Goal: Book appointment/travel/reservation

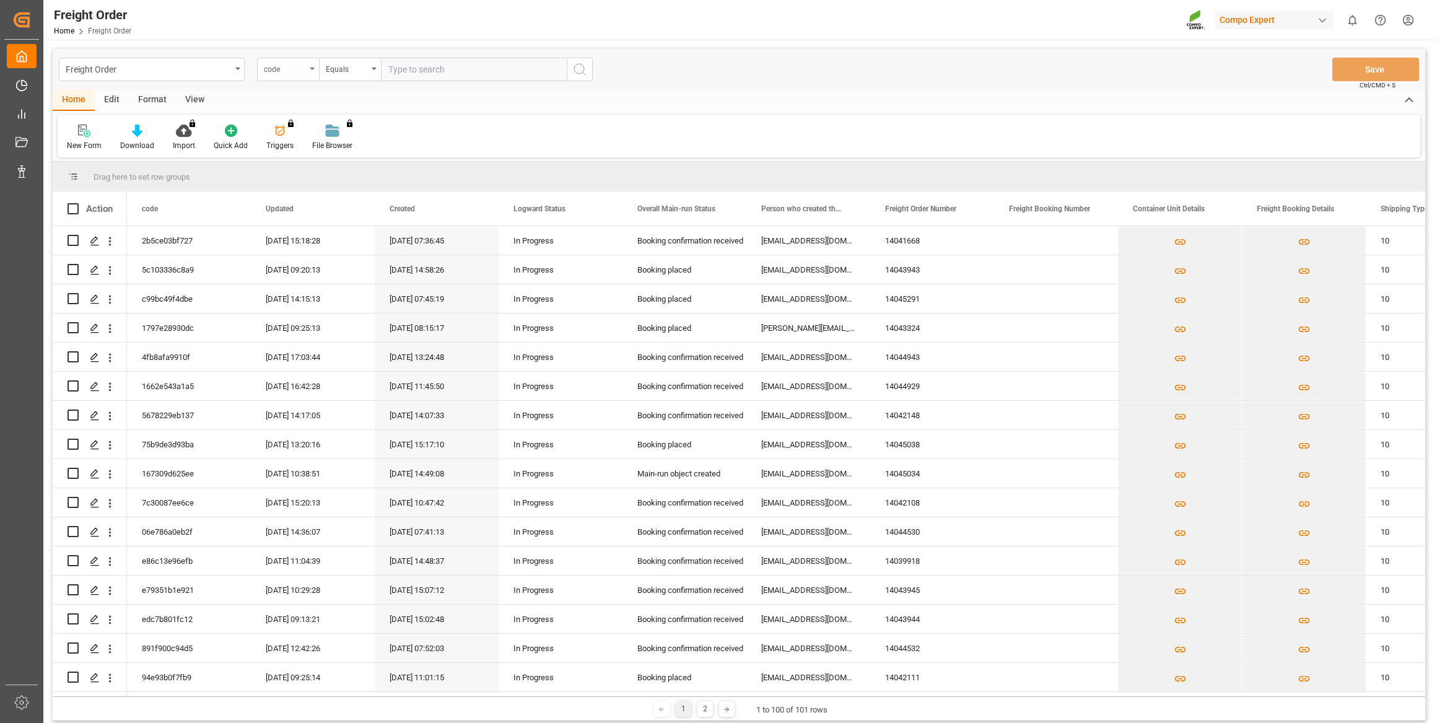
click at [284, 59] on div "code" at bounding box center [288, 70] width 62 height 24
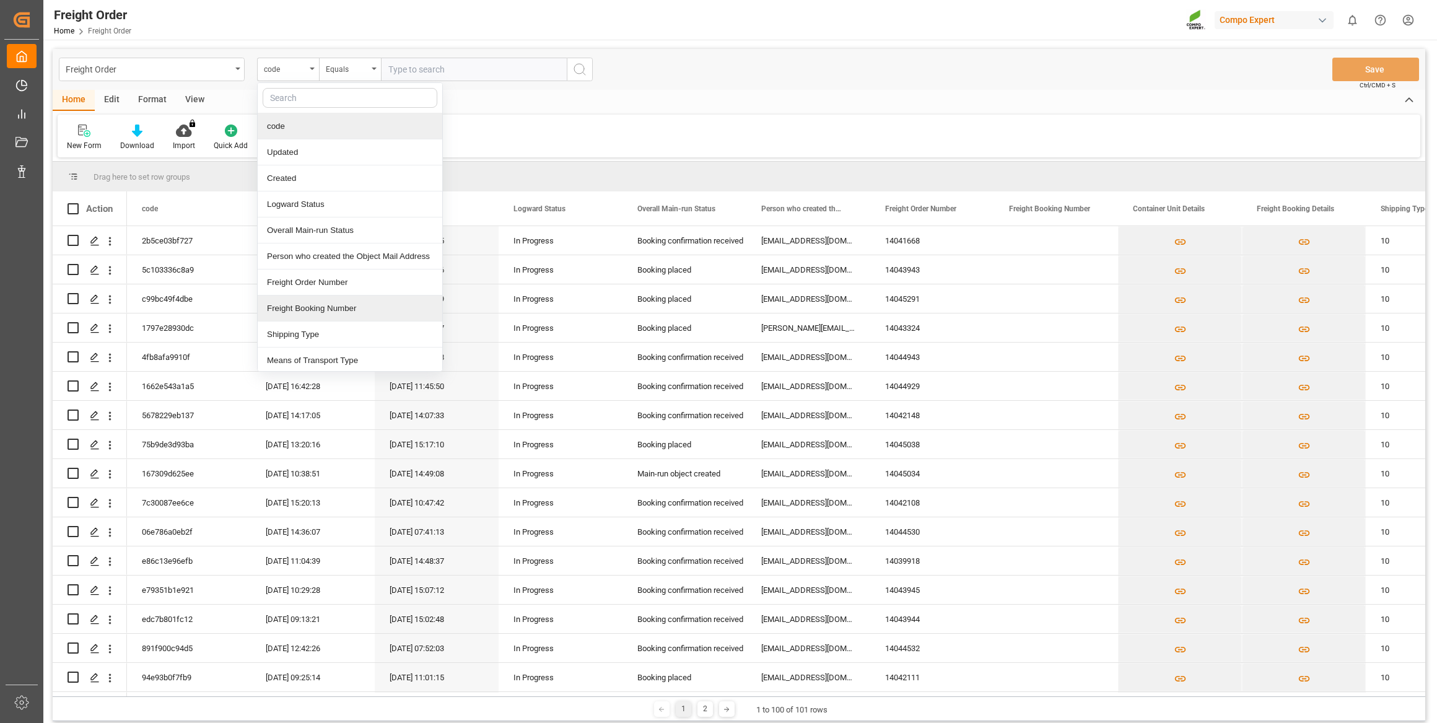
click at [342, 299] on div "Freight Booking Number" at bounding box center [350, 309] width 185 height 26
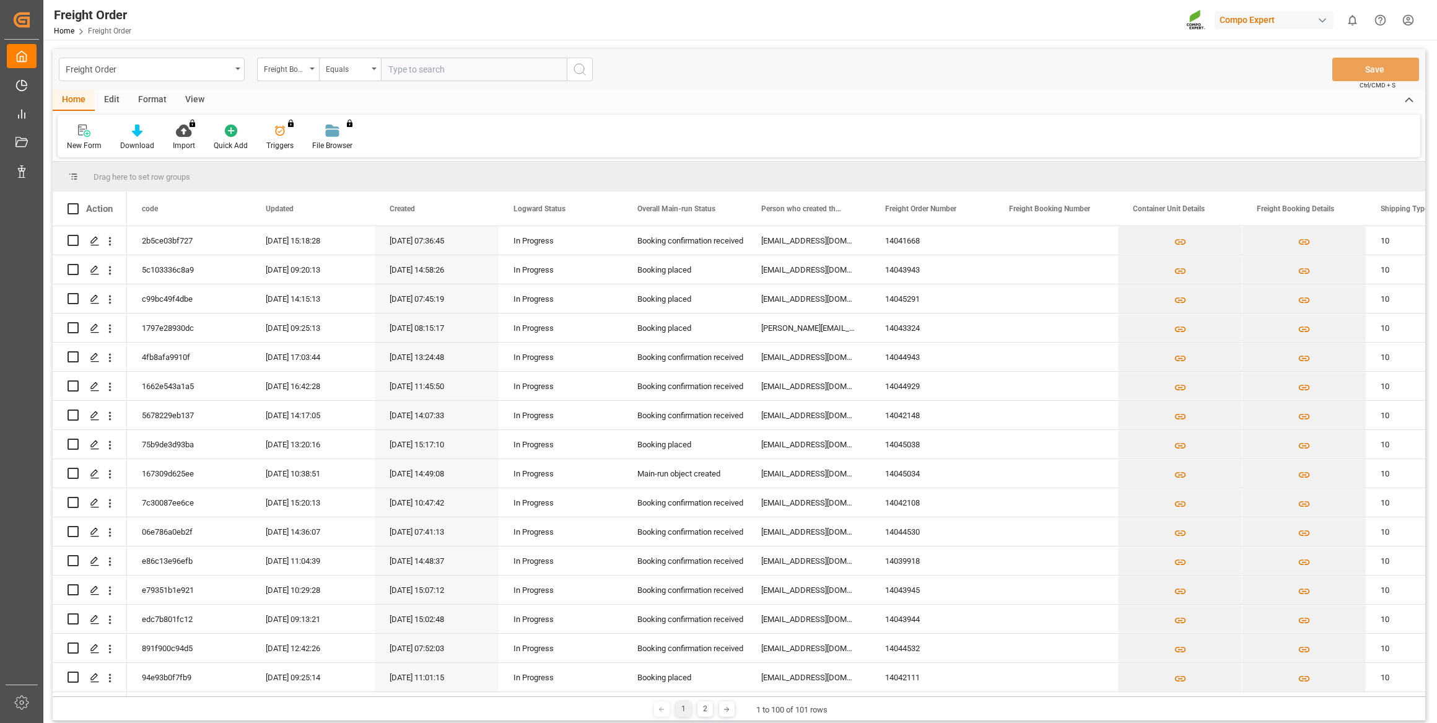
click at [435, 81] on input "text" at bounding box center [474, 70] width 186 height 24
paste input "6200000533"
type input "6200000533"
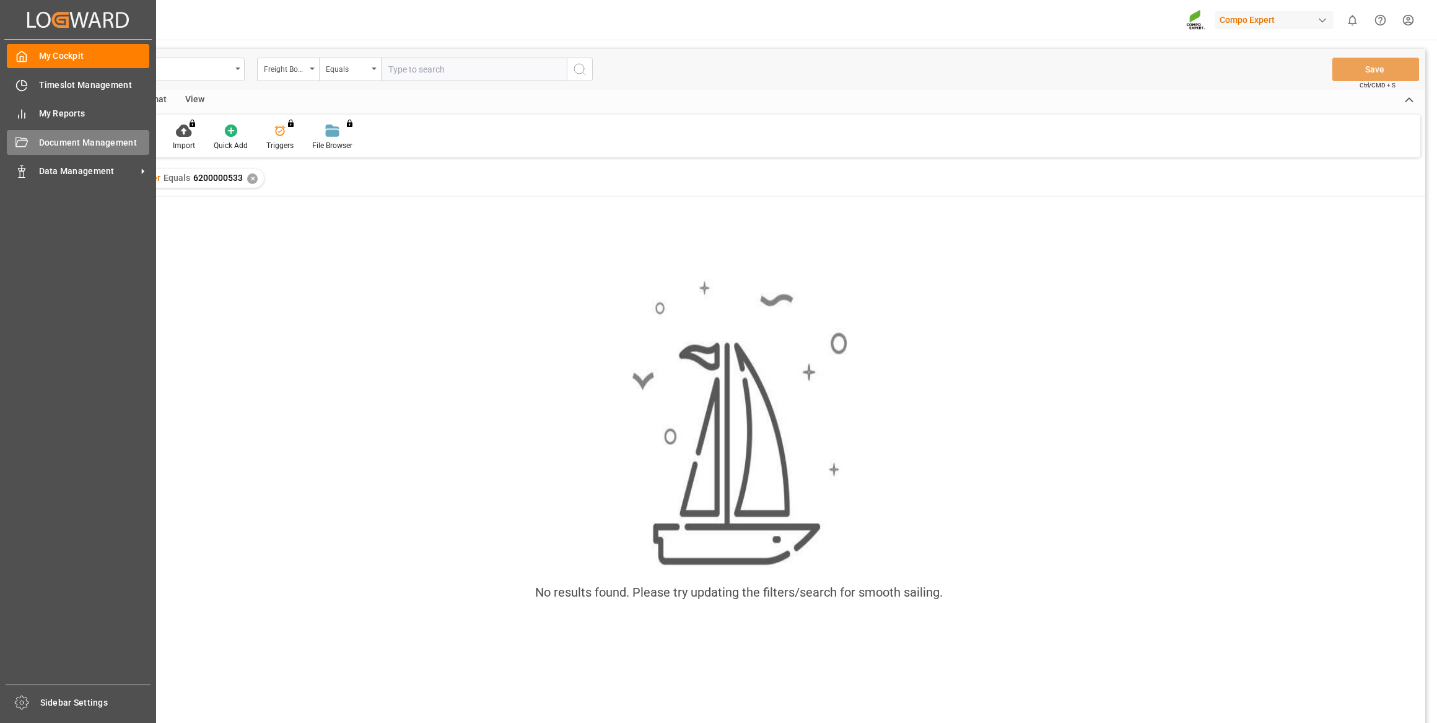
click at [45, 154] on div "Document Management Document Management" at bounding box center [78, 142] width 143 height 24
click at [51, 172] on span "Data Management" at bounding box center [88, 171] width 98 height 13
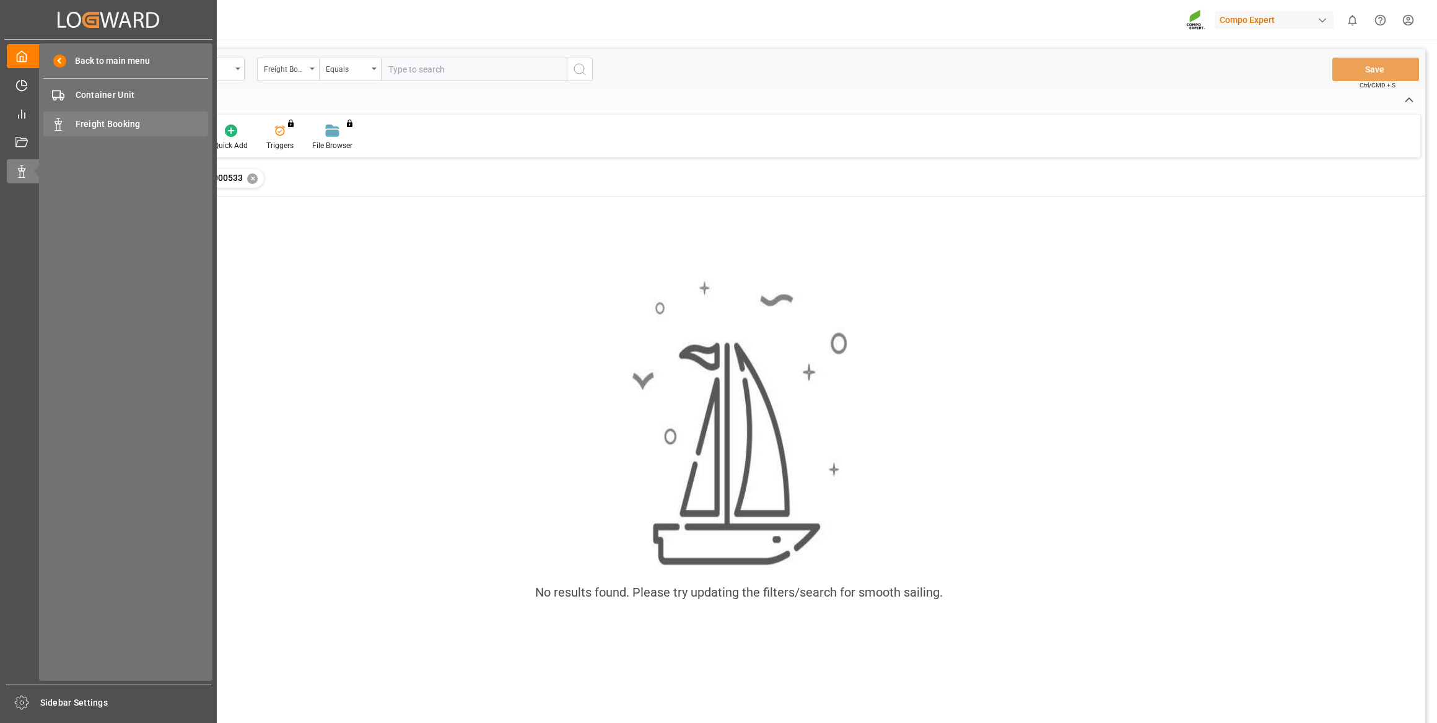
click at [94, 126] on span "Freight Booking" at bounding box center [142, 124] width 133 height 13
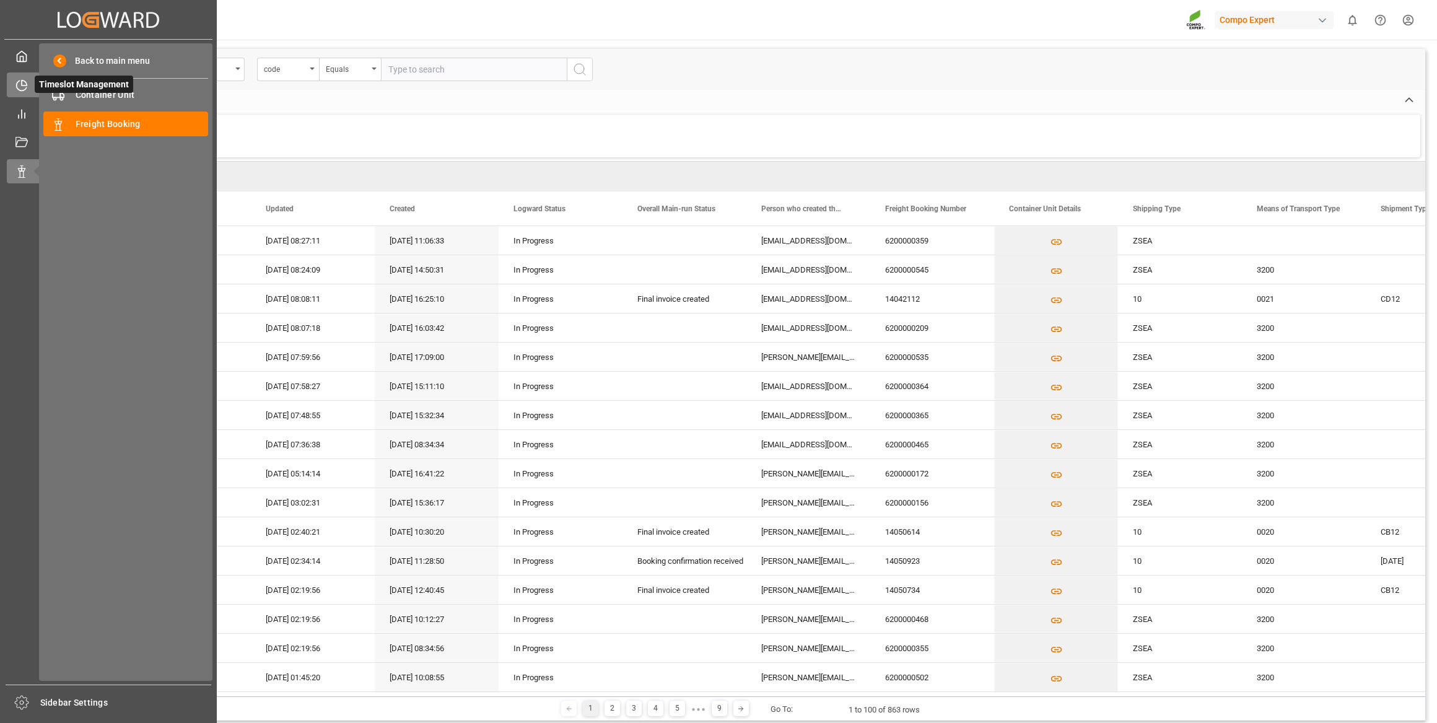
click at [30, 91] on div "Timeslot Management Timeslot Management" at bounding box center [108, 84] width 203 height 24
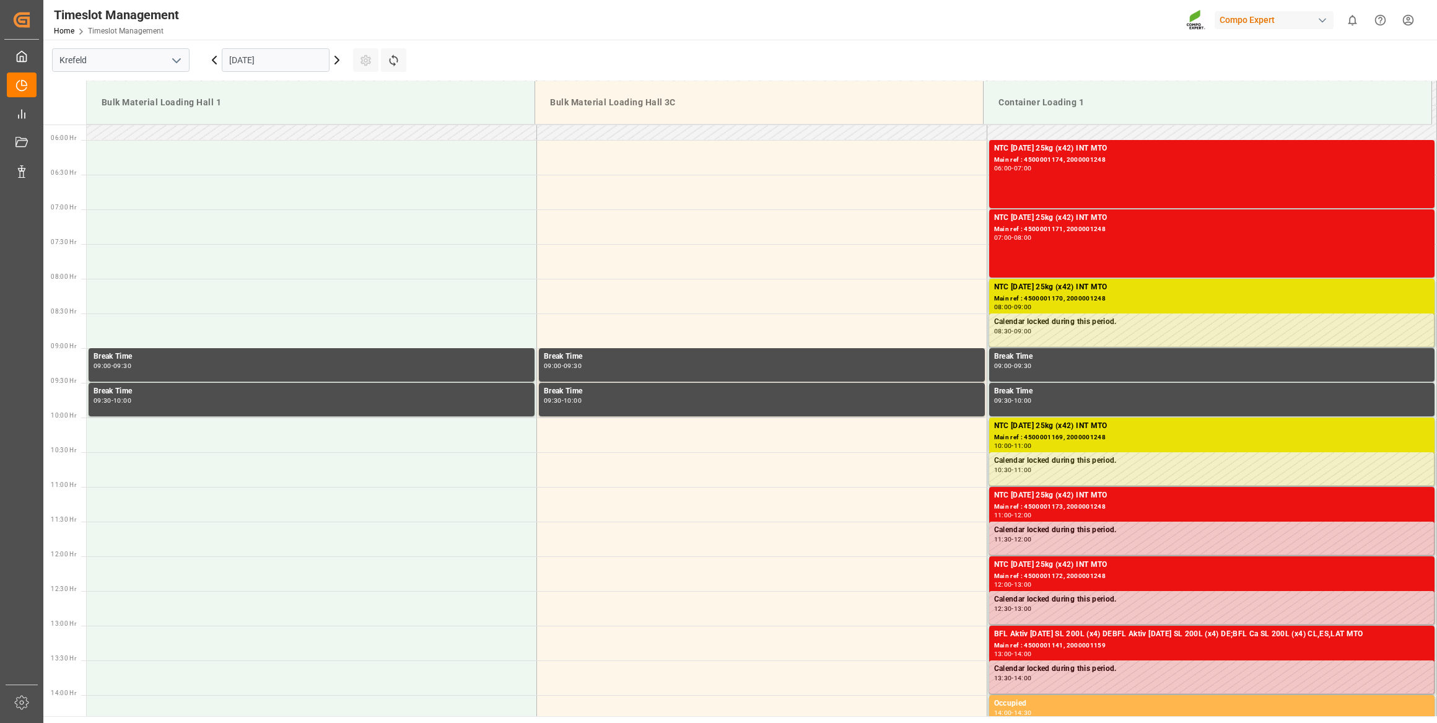
scroll to position [546, 0]
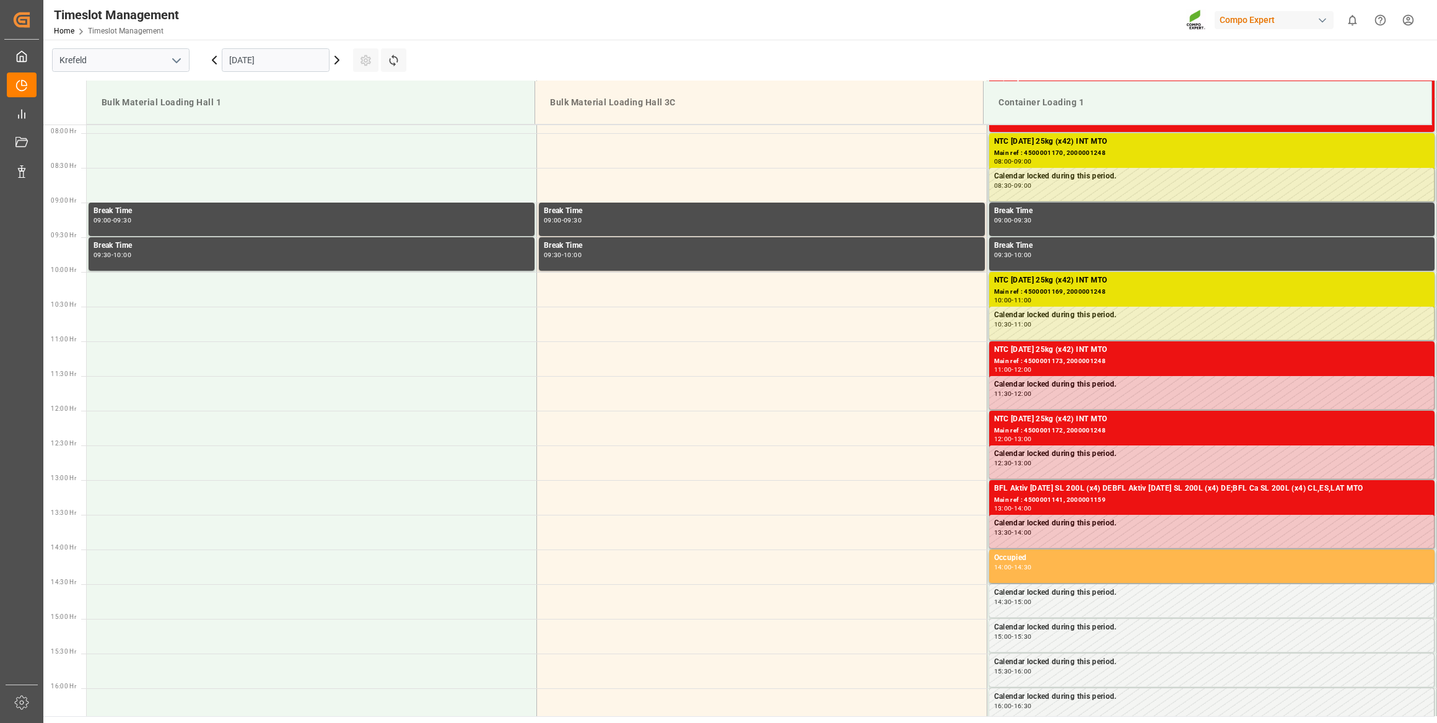
click at [292, 58] on input "[DATE]" at bounding box center [276, 60] width 108 height 24
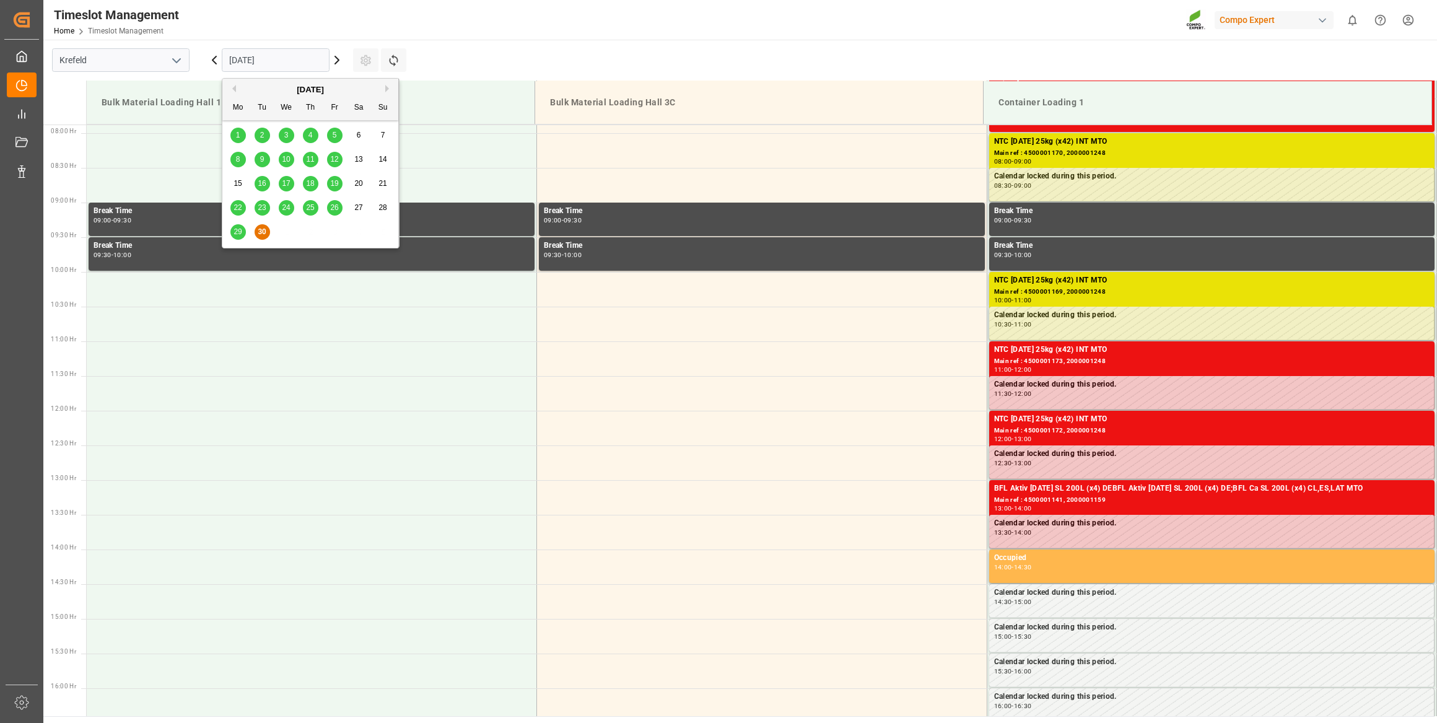
click at [390, 89] on button "Next Month" at bounding box center [388, 88] width 7 height 7
click at [283, 132] on div "1" at bounding box center [286, 135] width 15 height 15
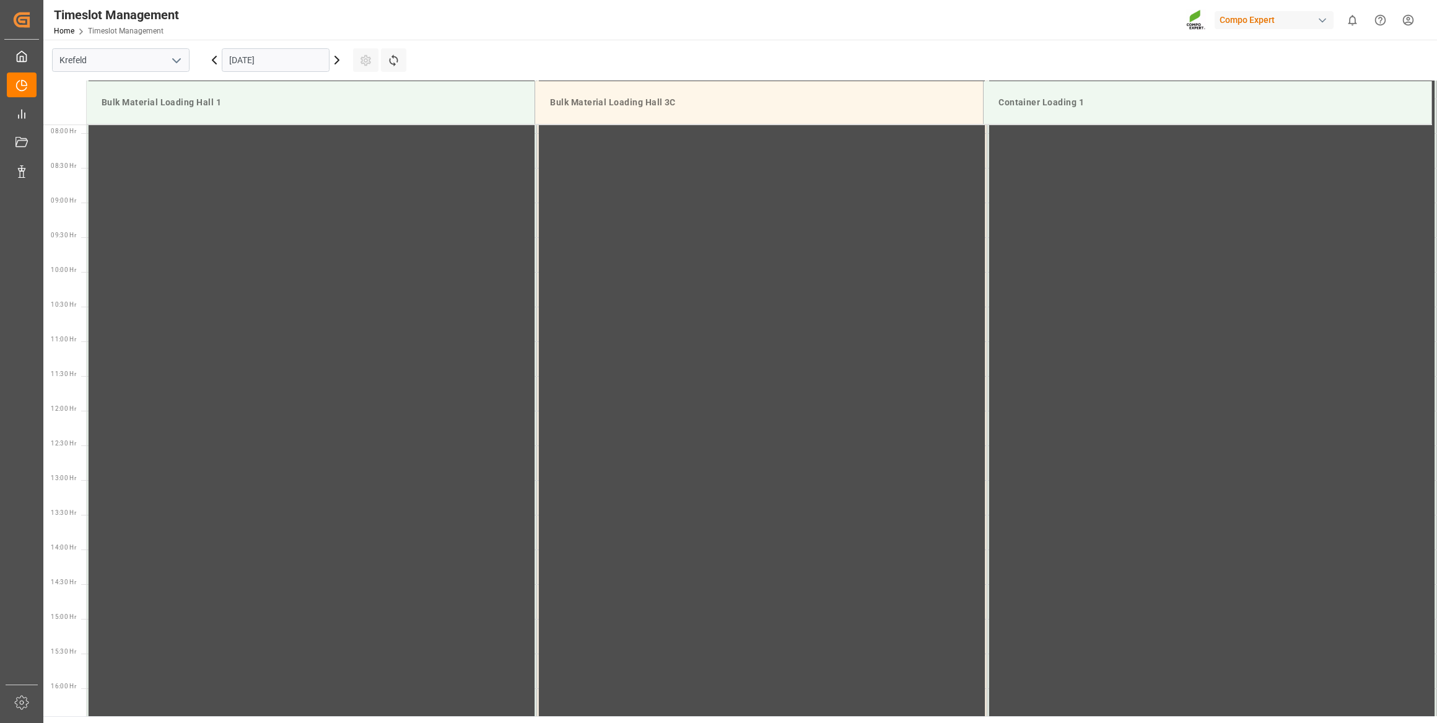
click at [296, 59] on input "01.10.2025" at bounding box center [276, 60] width 108 height 24
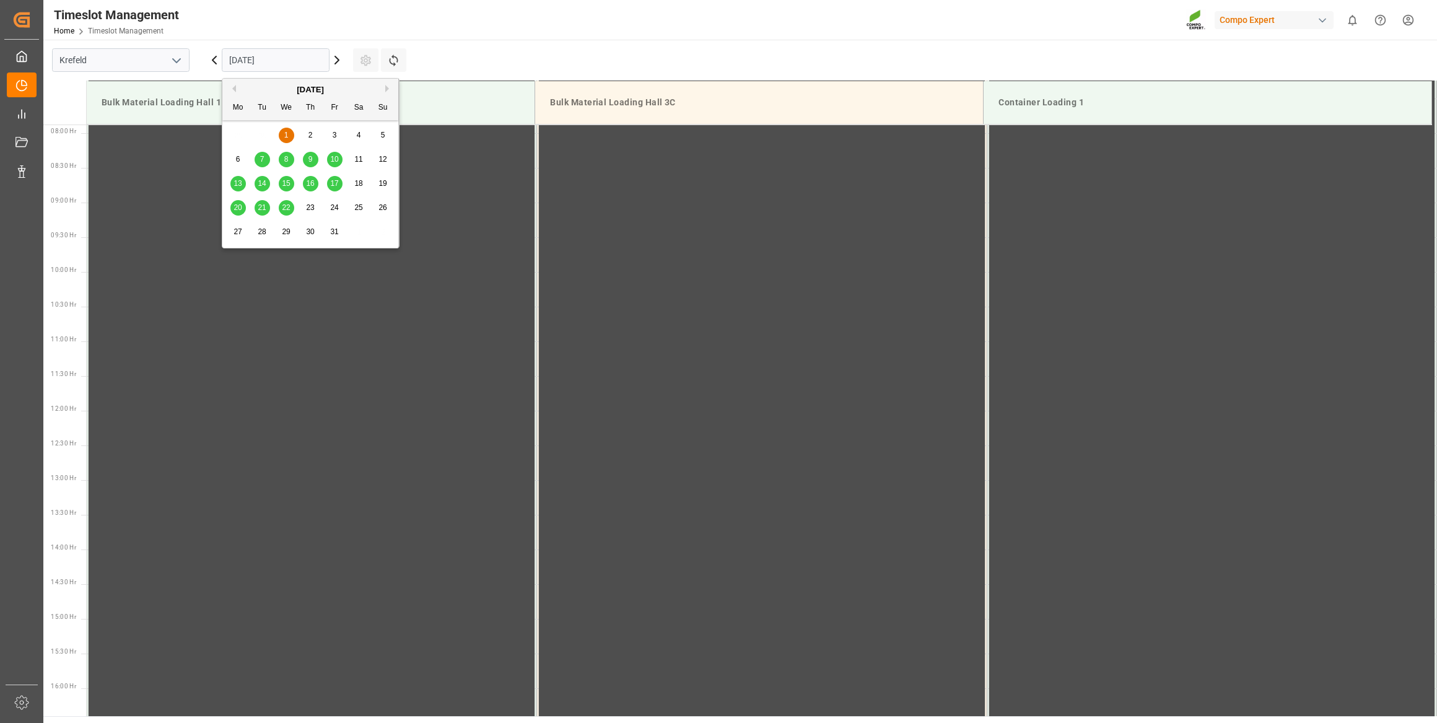
click at [262, 155] on span "7" at bounding box center [262, 159] width 4 height 9
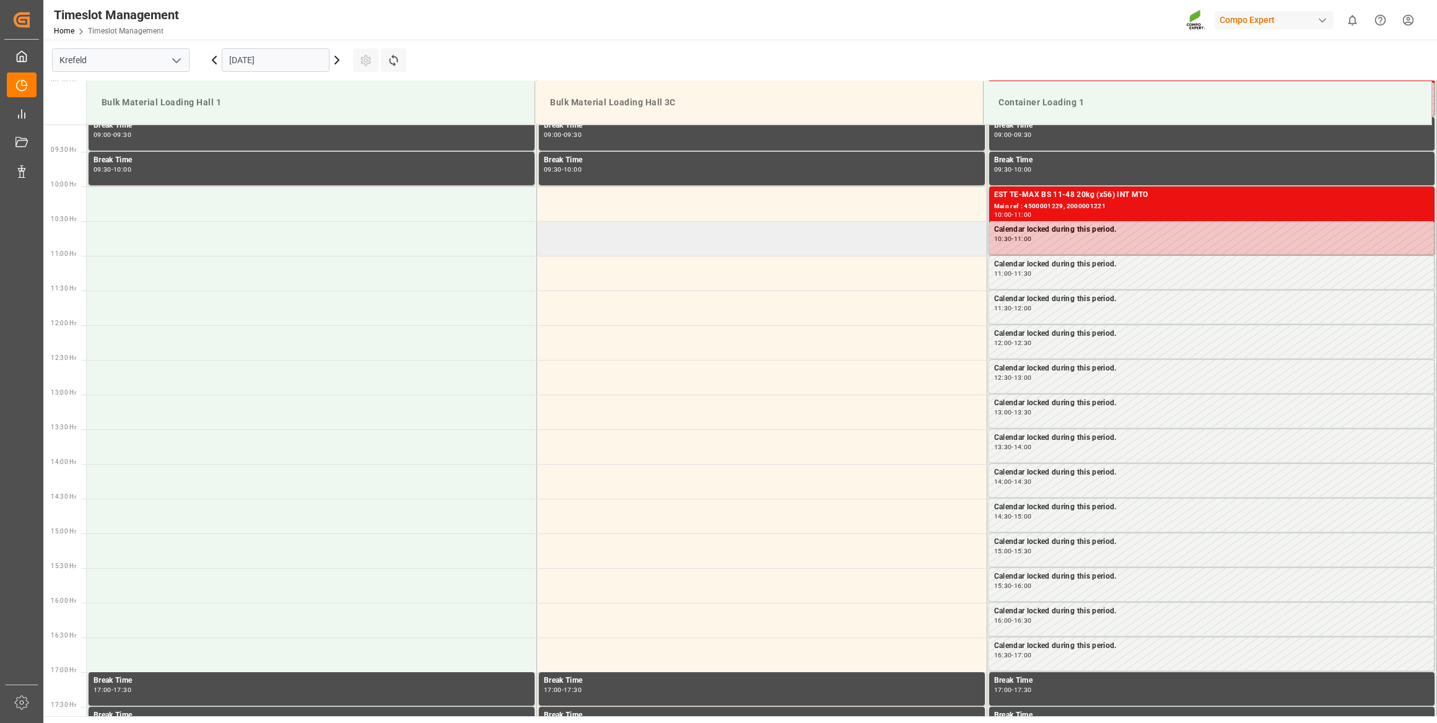
scroll to position [659, 0]
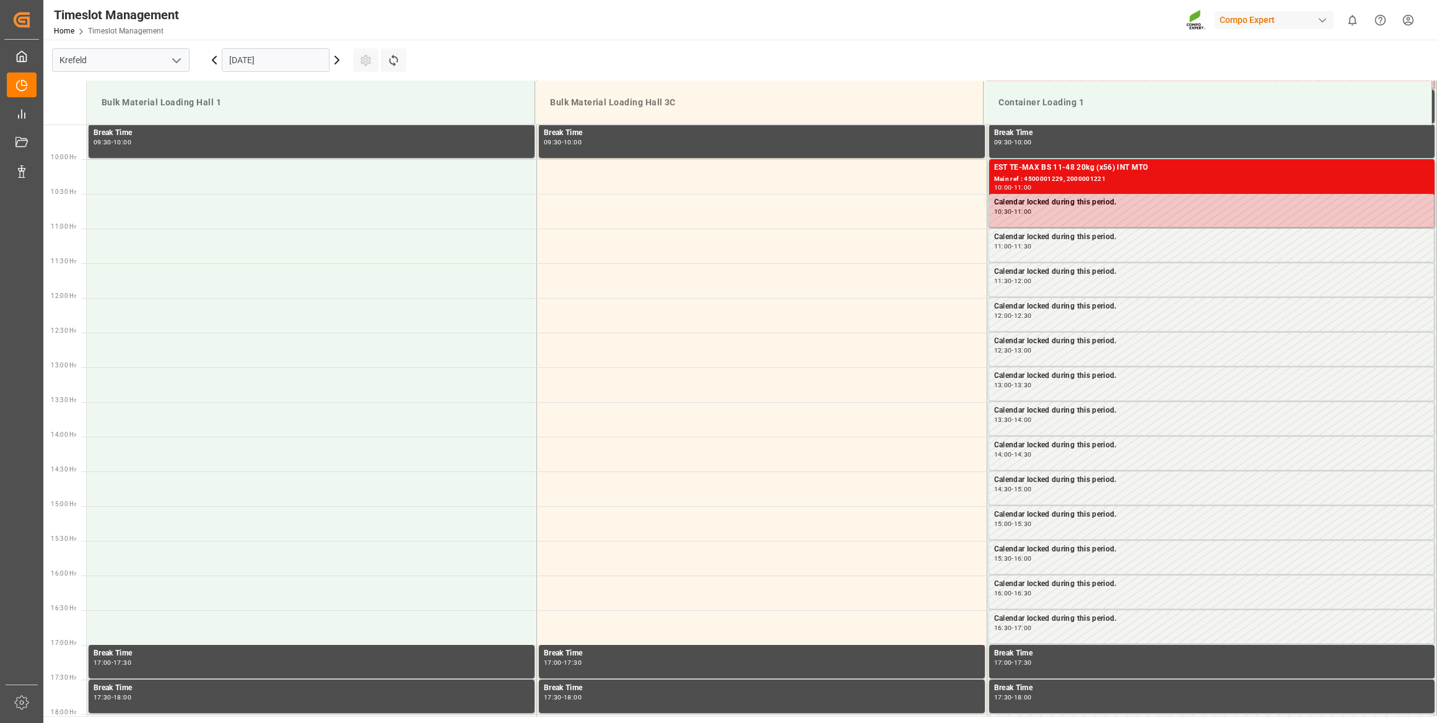
click at [311, 56] on input "[DATE]" at bounding box center [276, 60] width 108 height 24
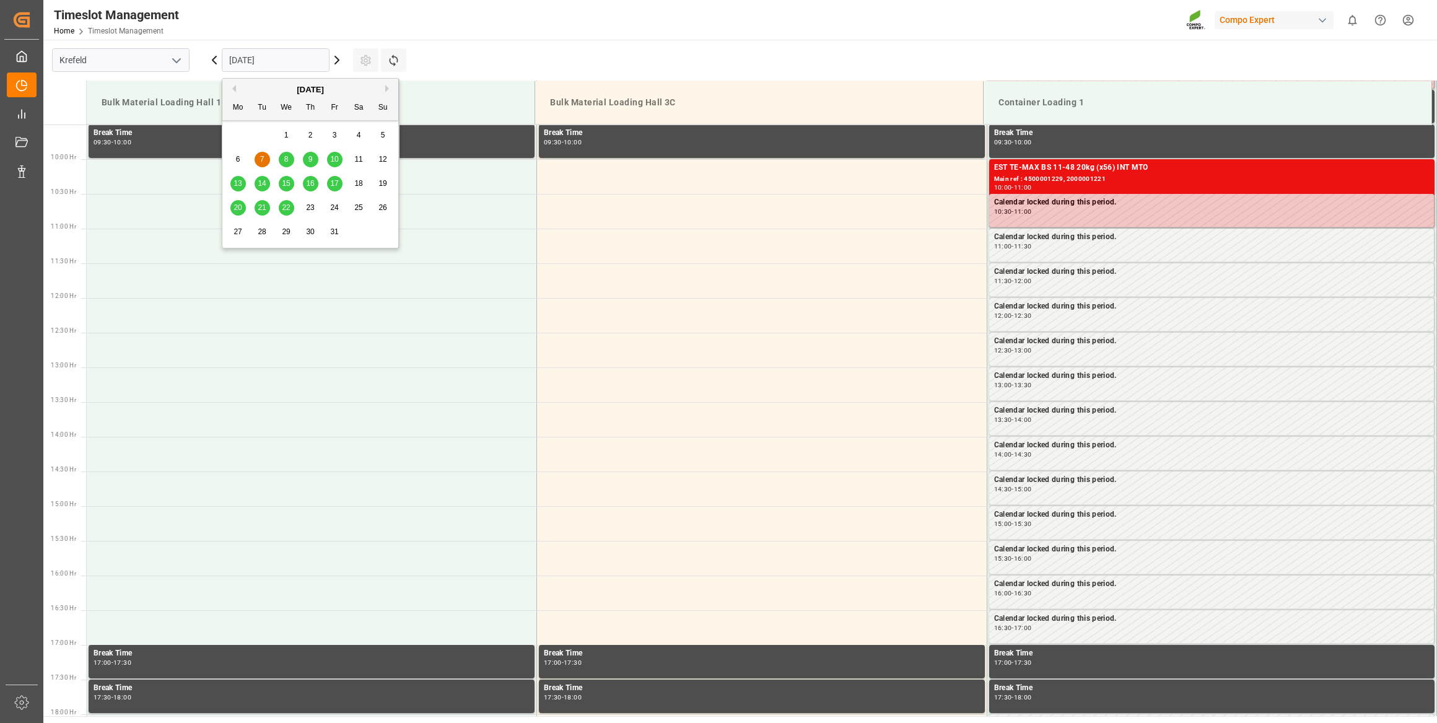
click at [284, 161] on span "8" at bounding box center [286, 159] width 4 height 9
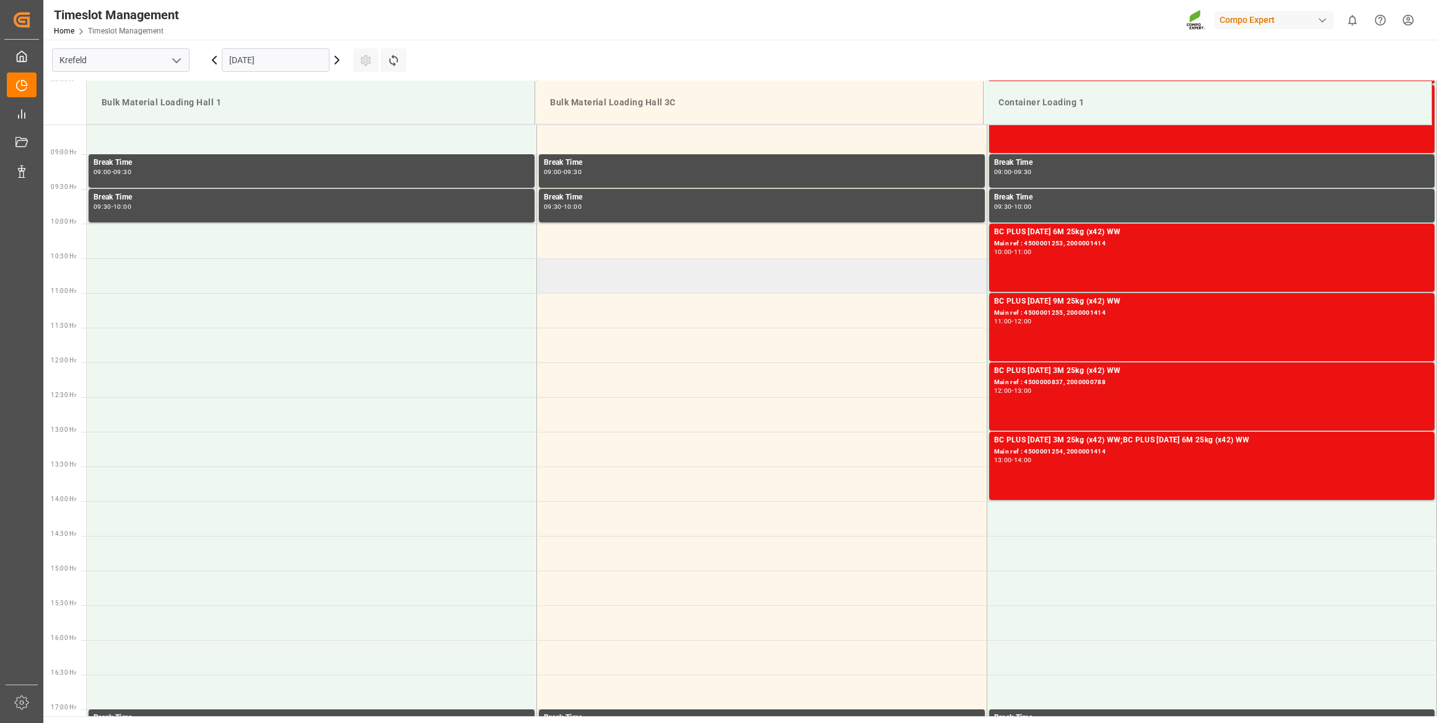
scroll to position [716, 0]
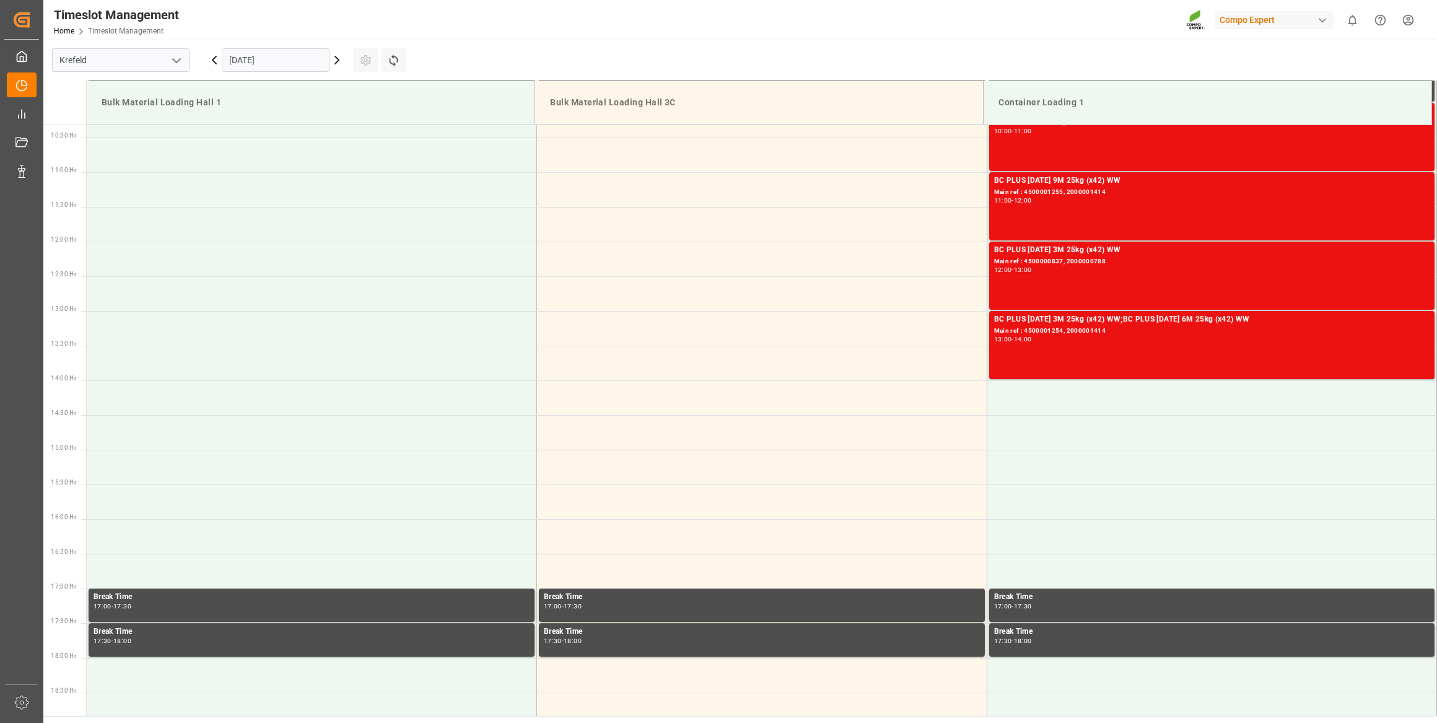
click at [335, 60] on icon at bounding box center [337, 60] width 15 height 15
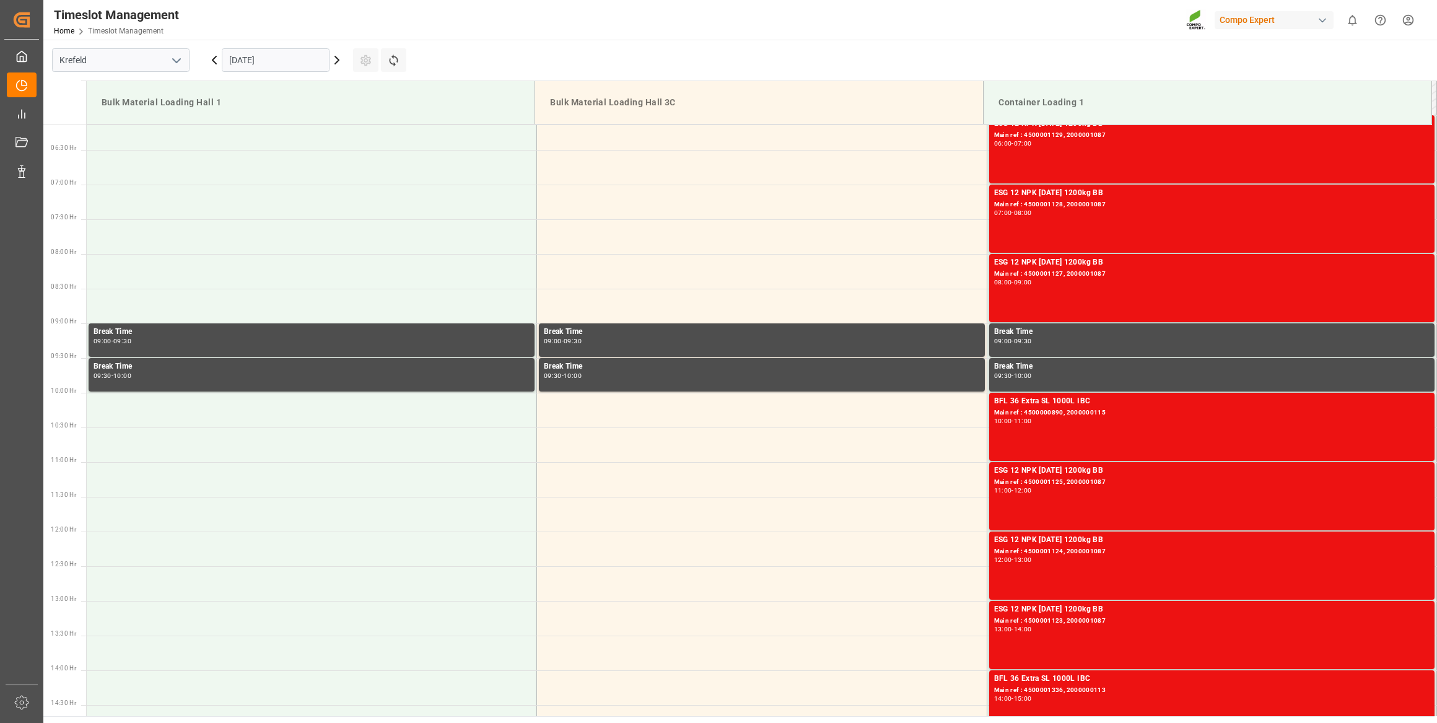
scroll to position [546, 0]
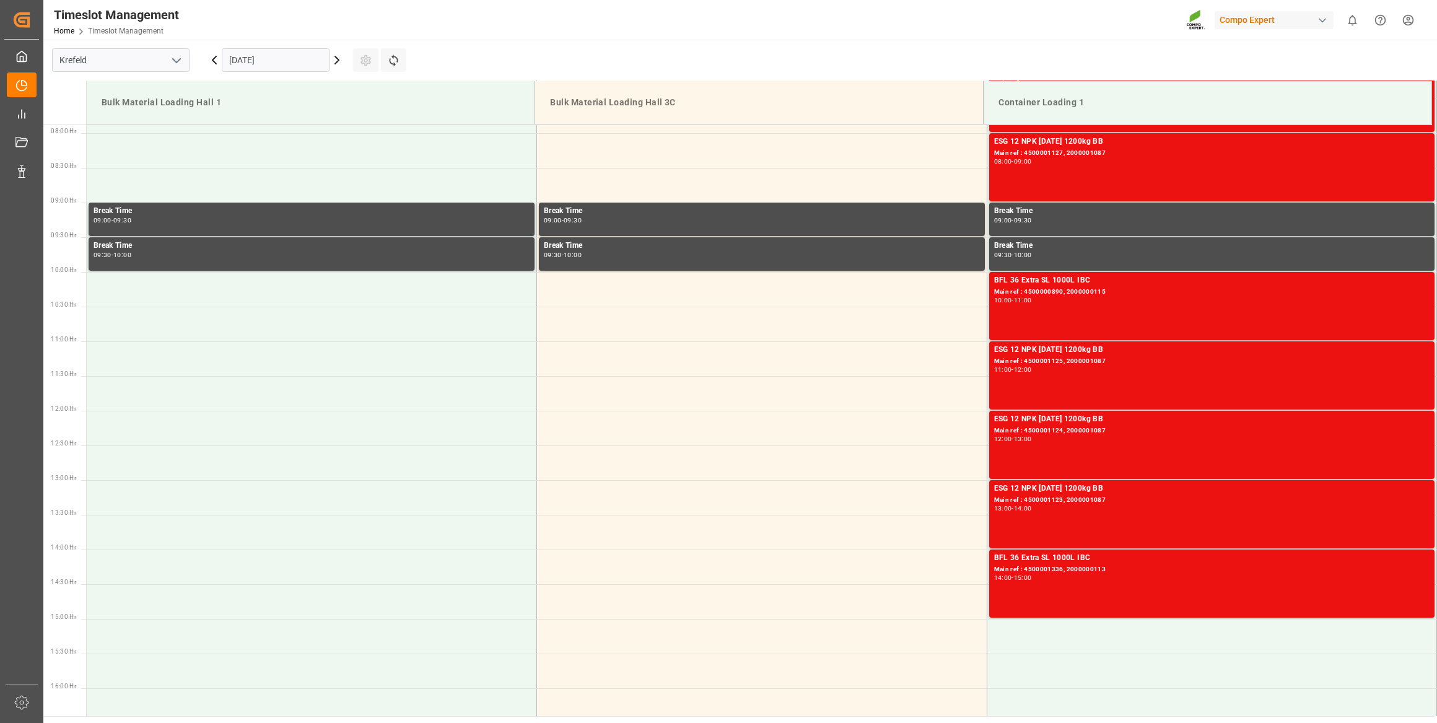
click at [335, 57] on icon at bounding box center [337, 60] width 15 height 15
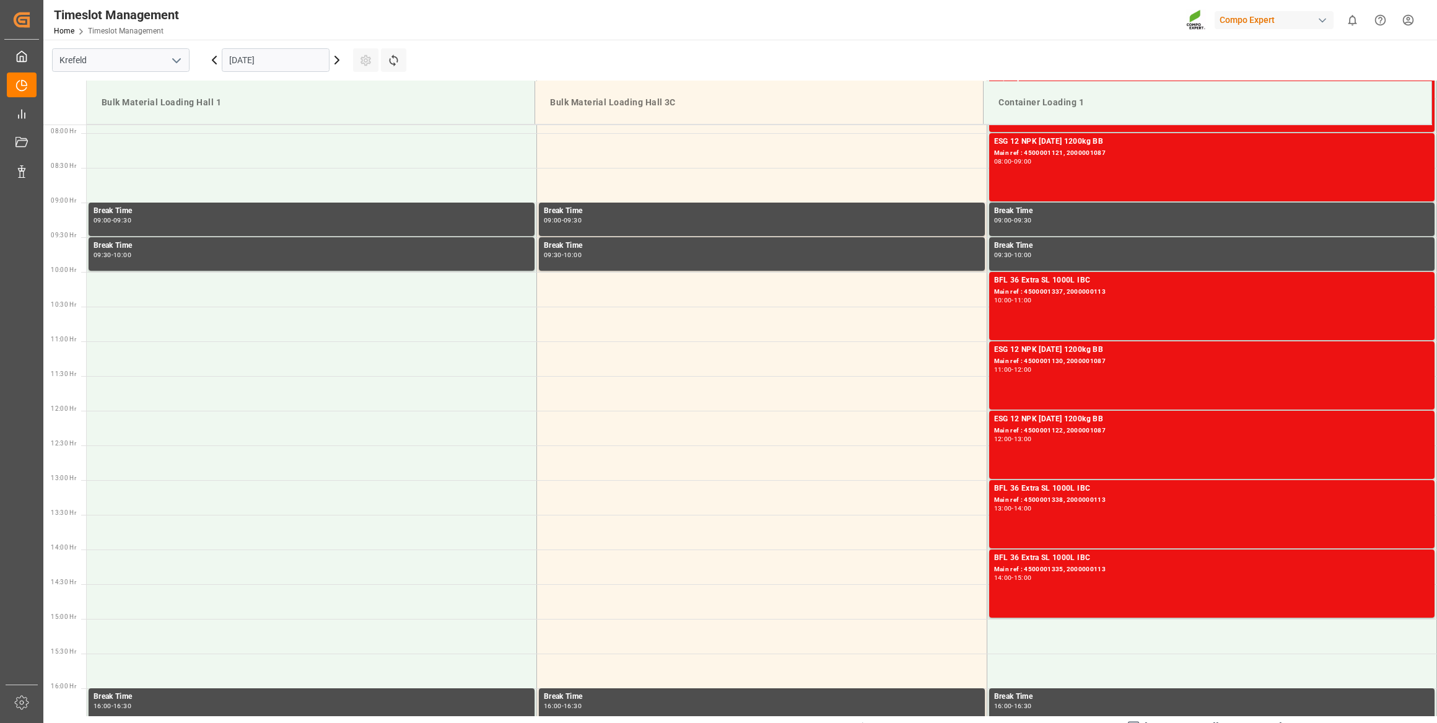
scroll to position [56, 0]
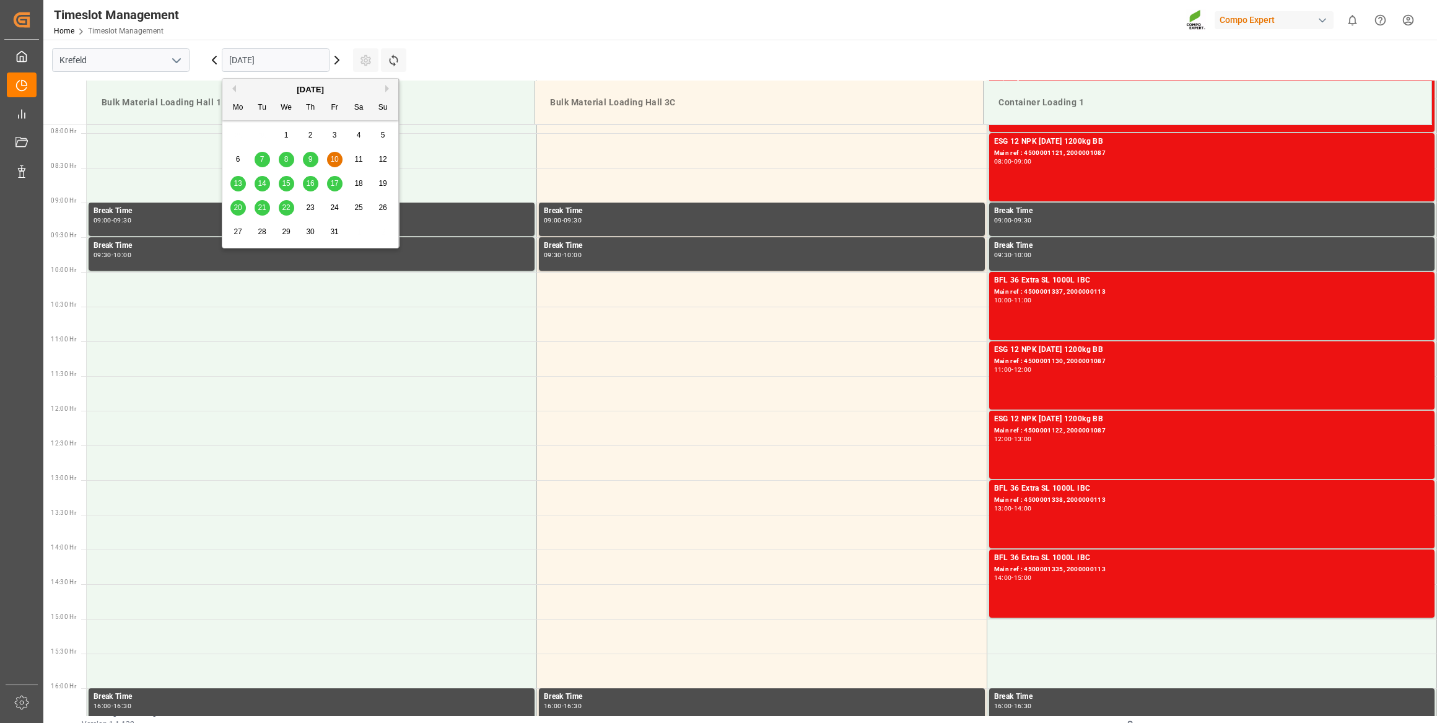
click at [251, 56] on input "[DATE]" at bounding box center [276, 60] width 108 height 24
click at [237, 154] on div "6" at bounding box center [237, 159] width 15 height 15
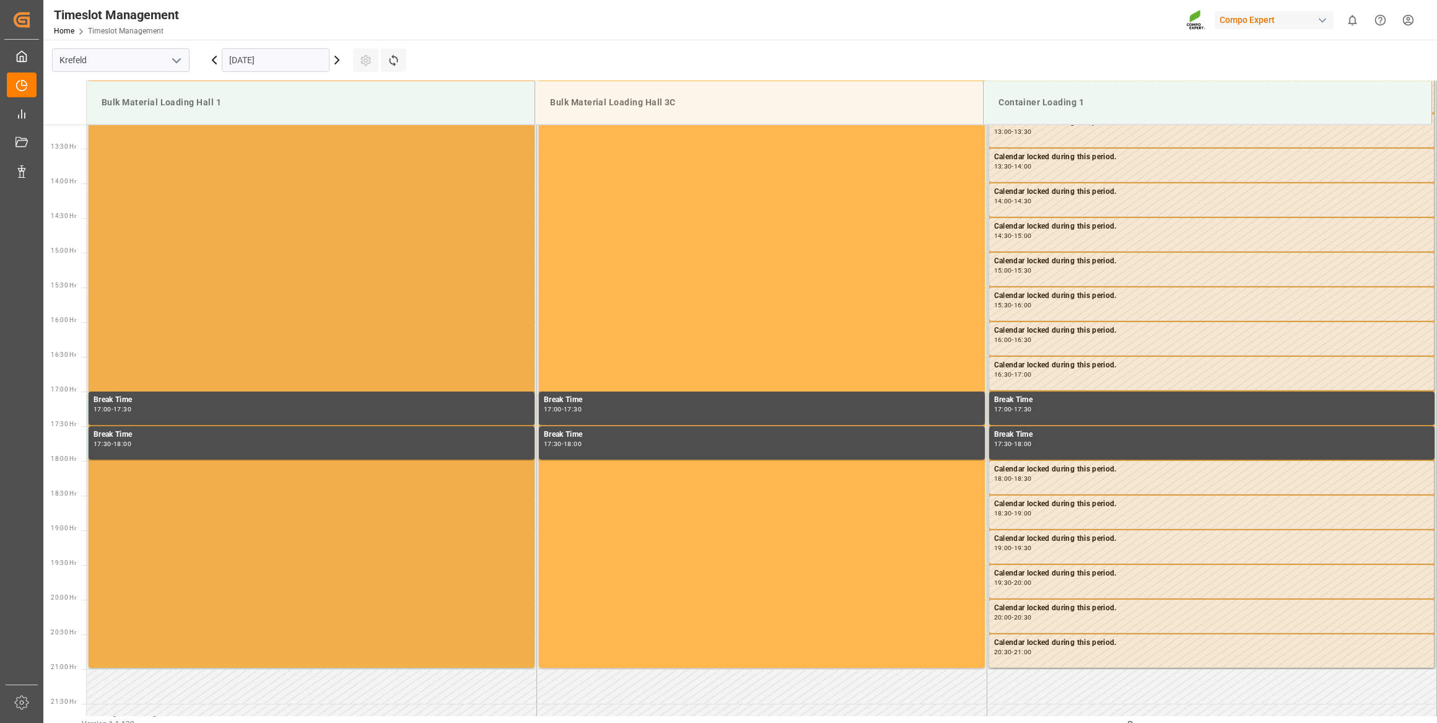
scroll to position [735, 0]
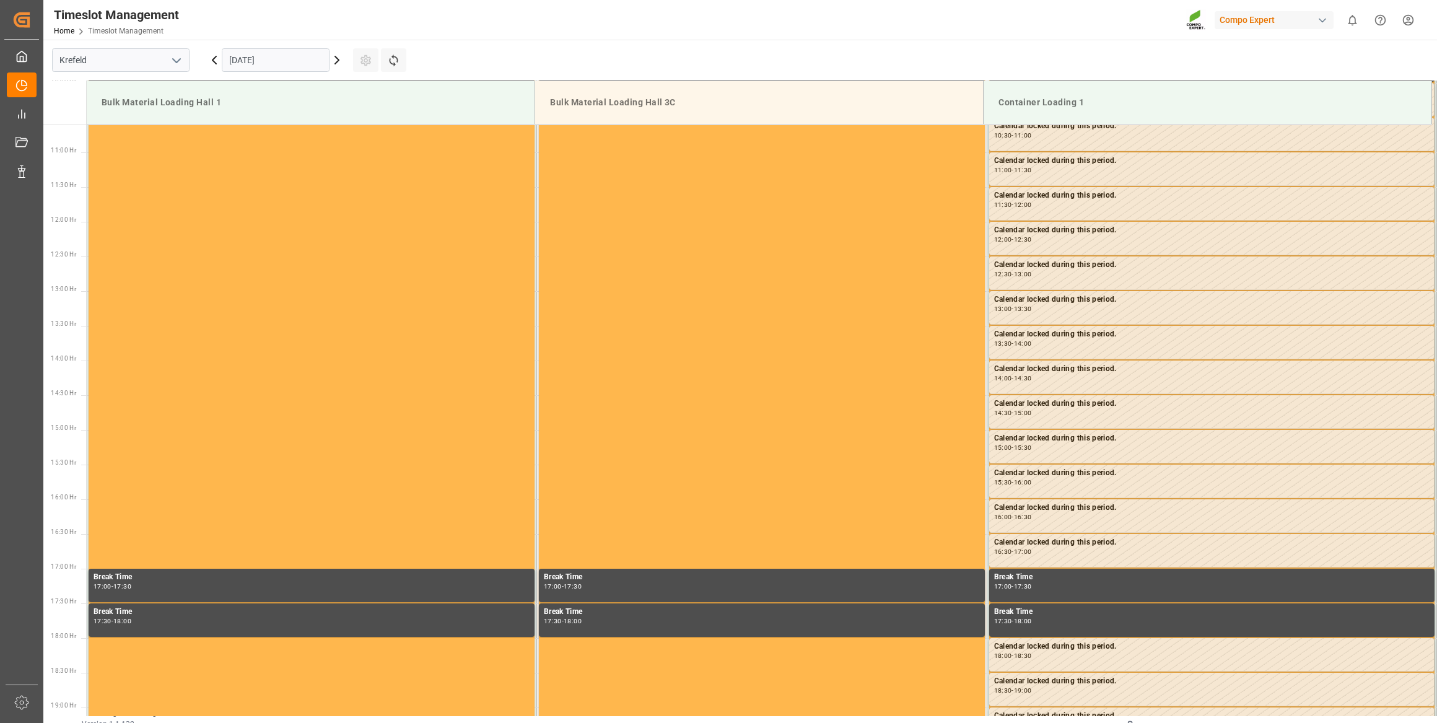
click at [336, 59] on icon at bounding box center [337, 60] width 15 height 15
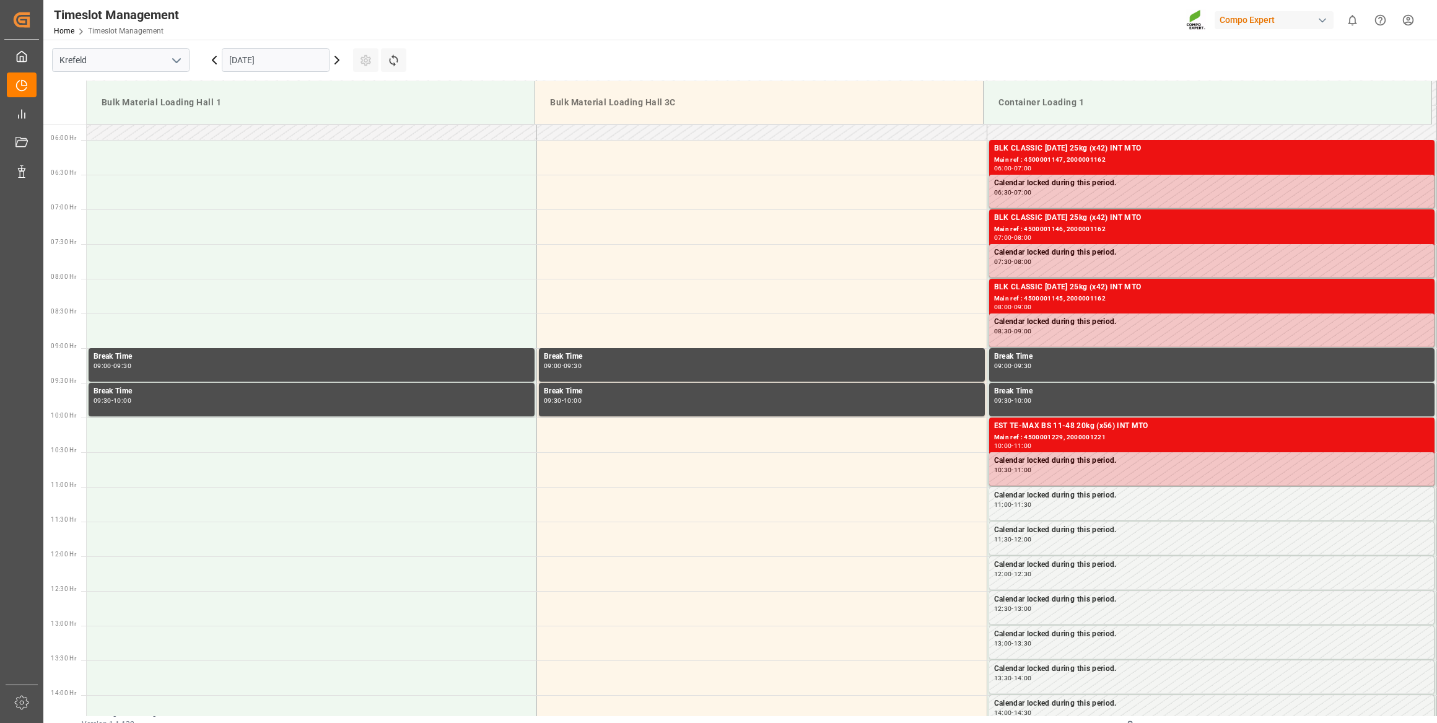
scroll to position [546, 0]
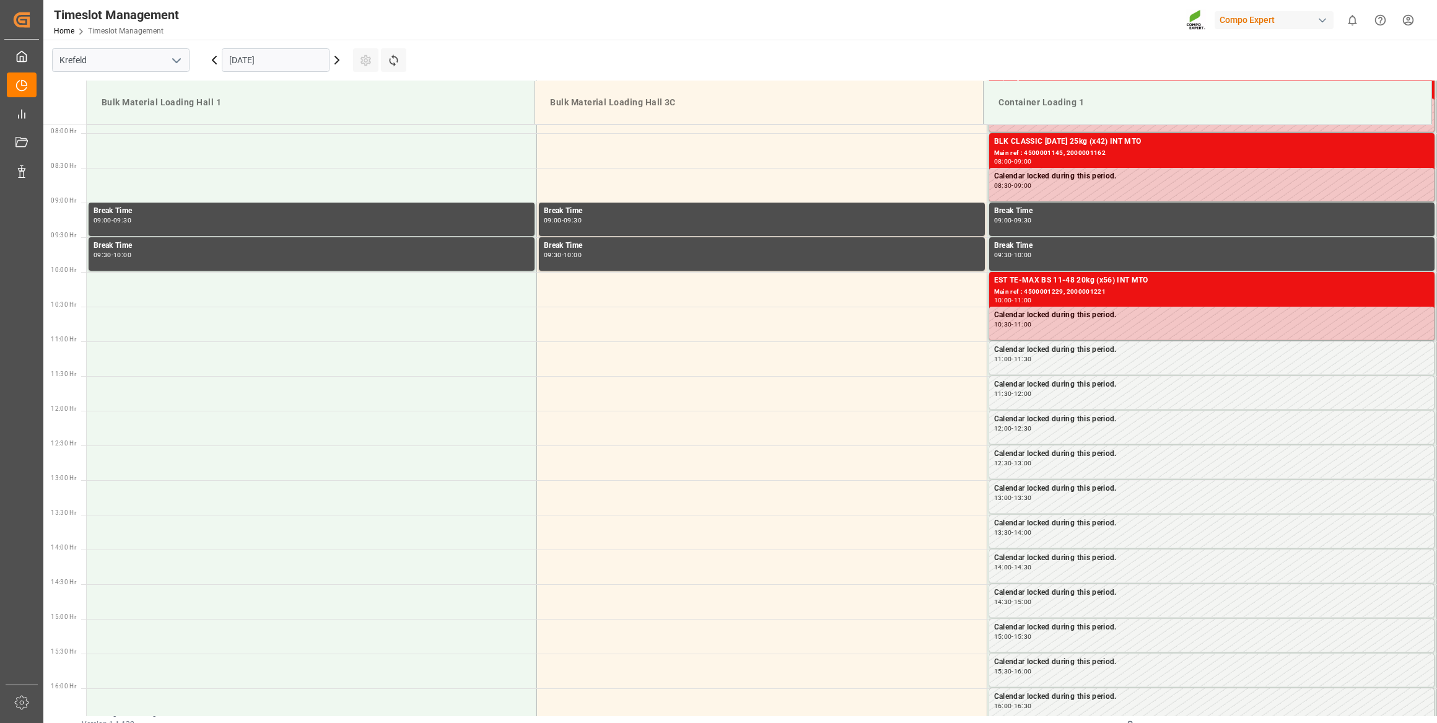
click at [338, 61] on icon at bounding box center [337, 59] width 4 height 7
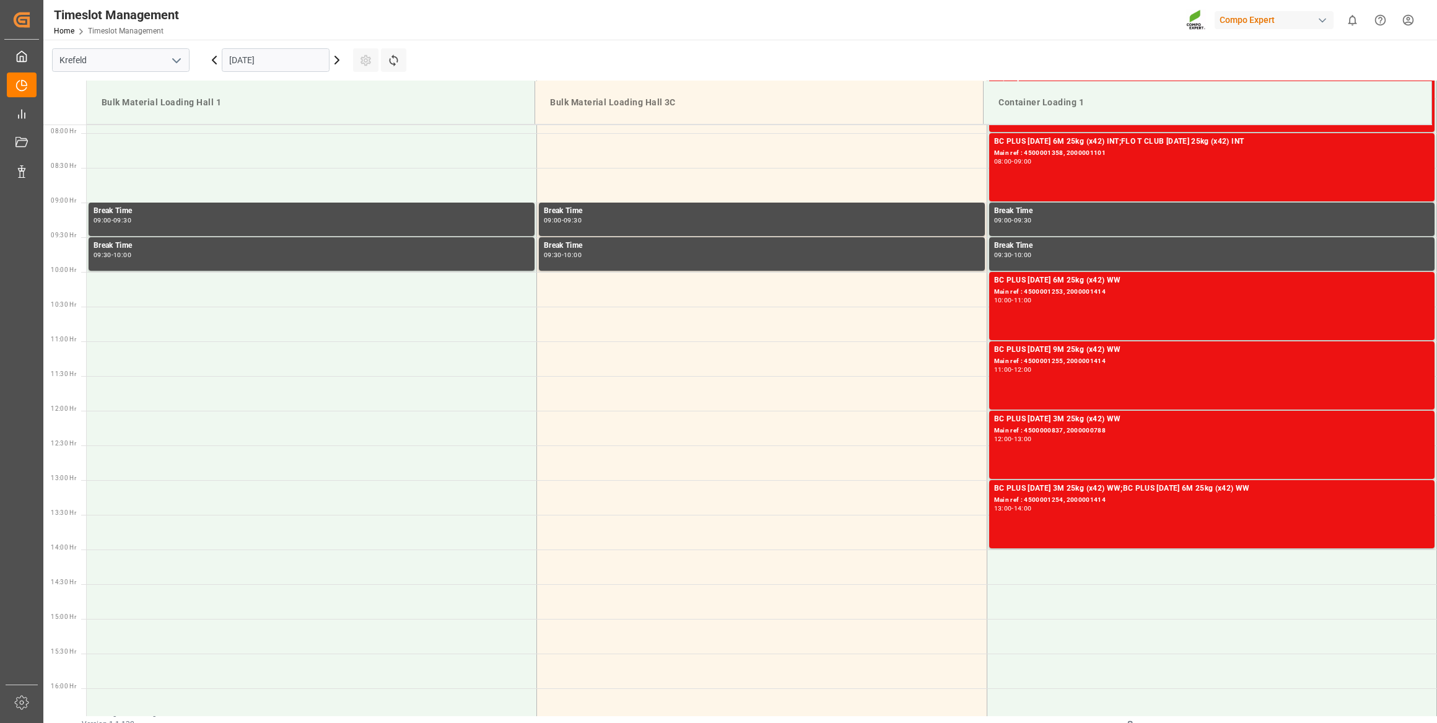
click at [338, 61] on icon at bounding box center [337, 59] width 4 height 7
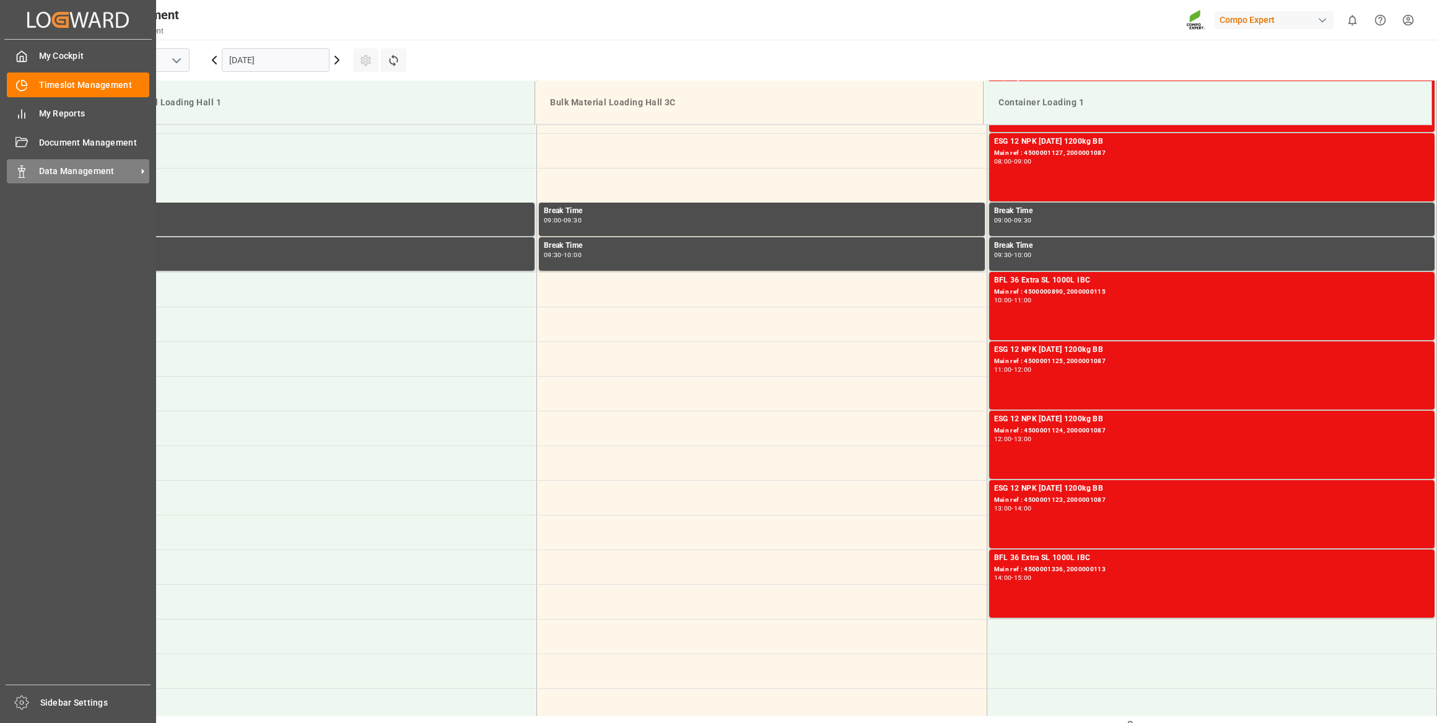
click at [22, 171] on polygon at bounding box center [24, 170] width 4 height 2
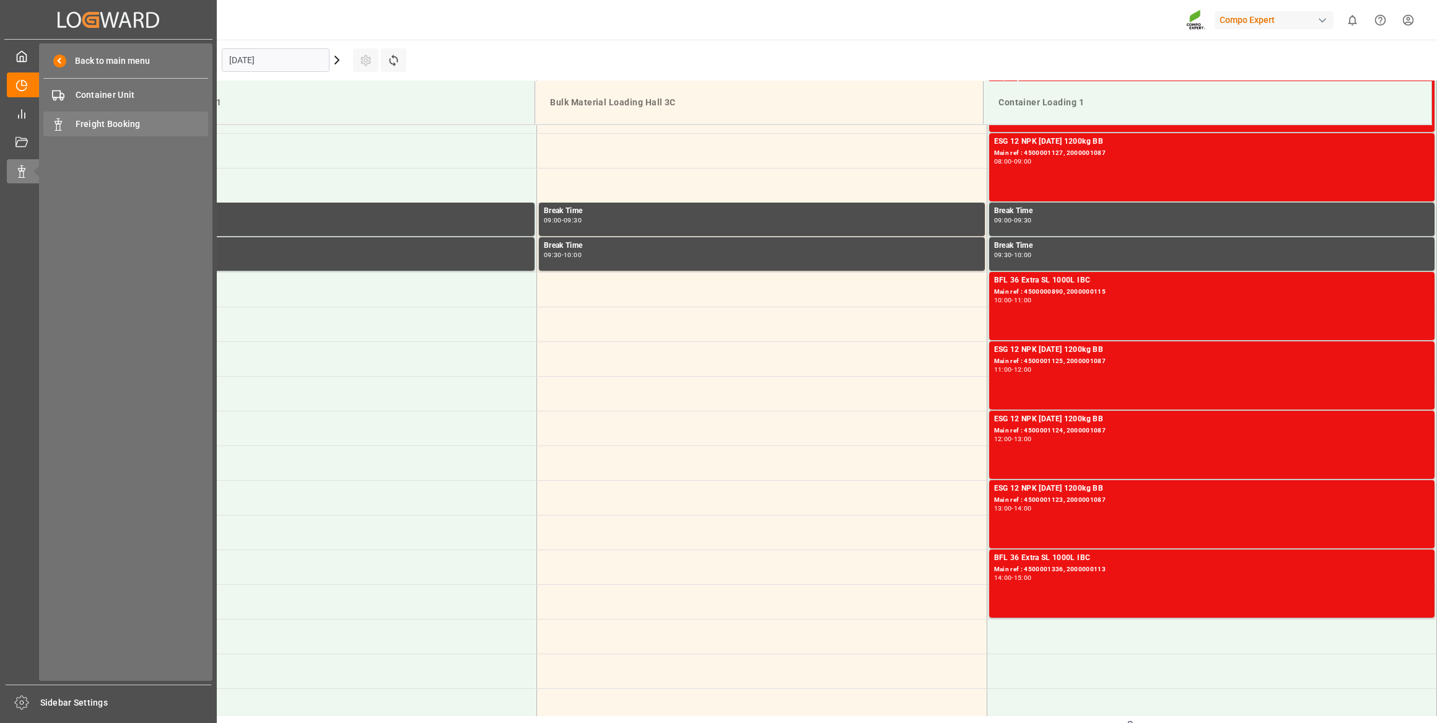
click at [118, 124] on span "Freight Booking" at bounding box center [142, 124] width 133 height 13
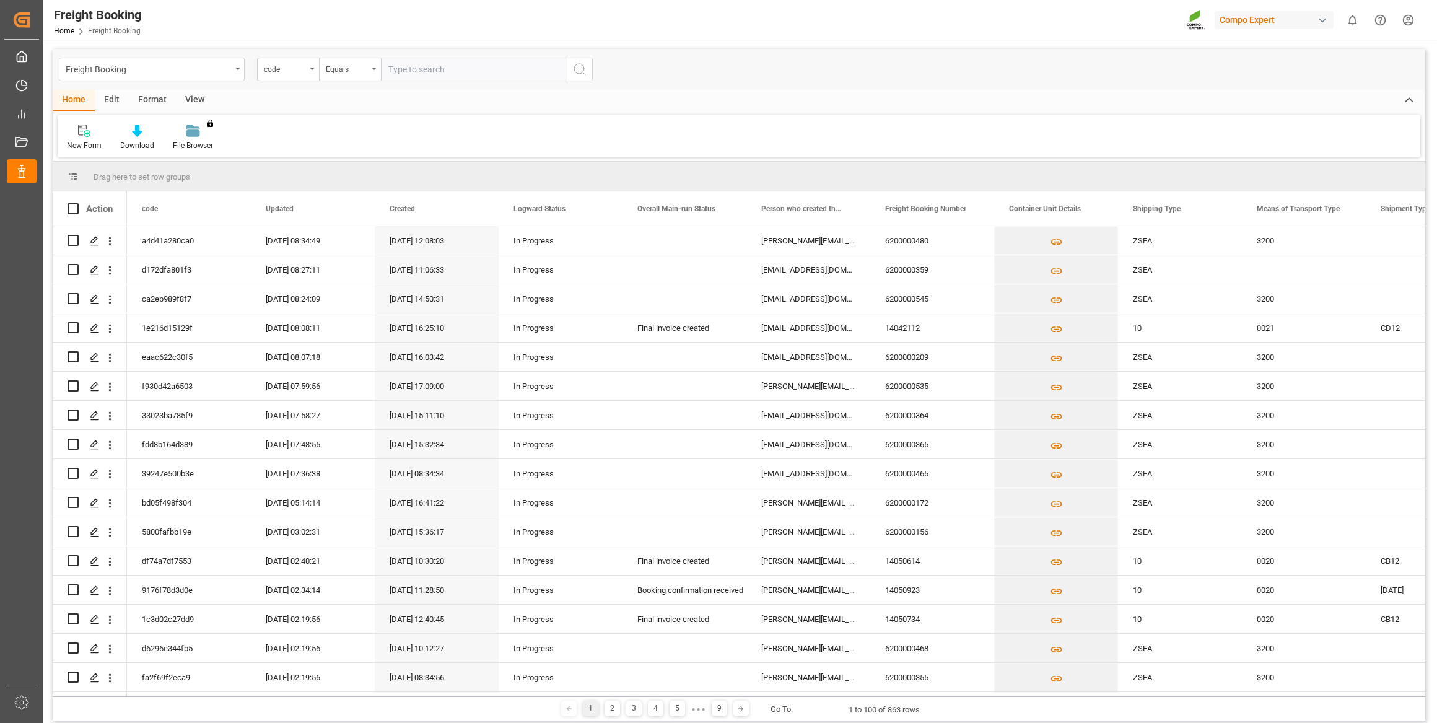
click at [272, 69] on div "code" at bounding box center [285, 68] width 42 height 14
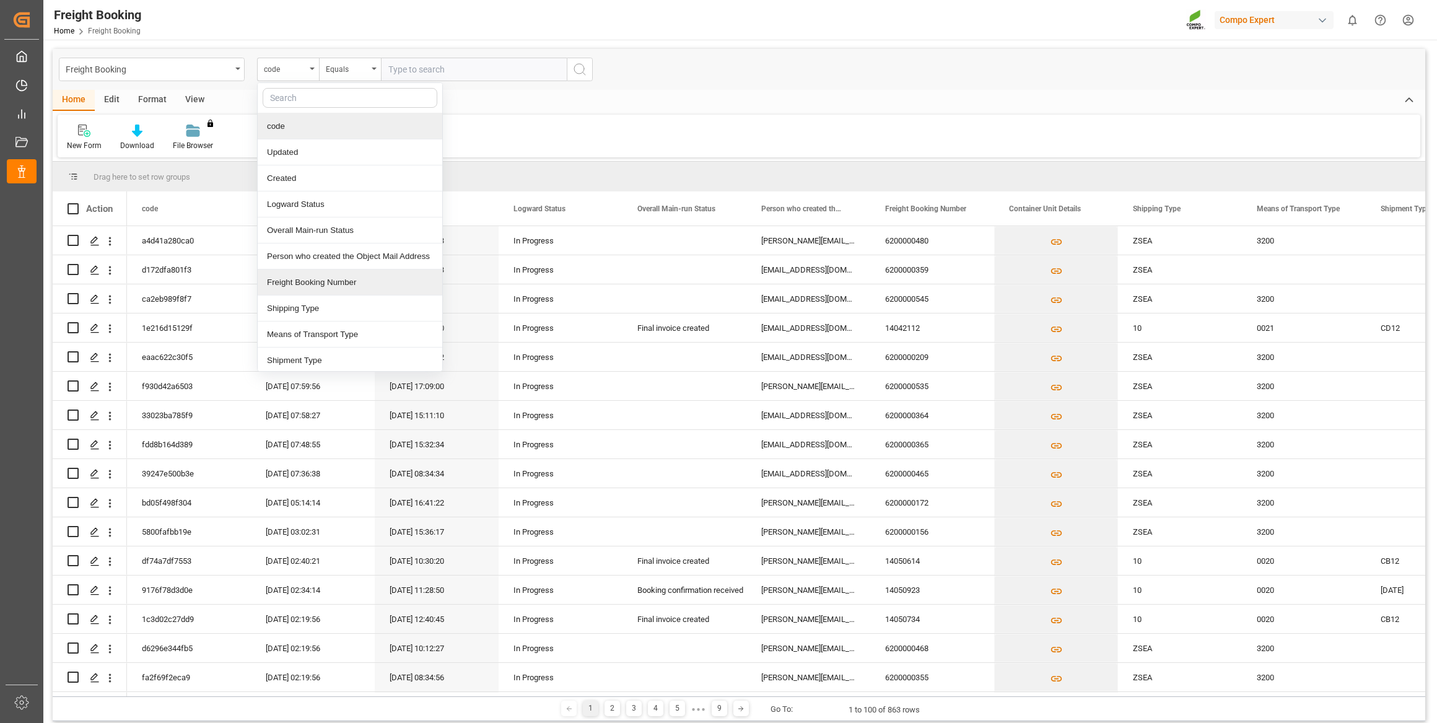
click at [332, 284] on div "Freight Booking Number" at bounding box center [350, 283] width 185 height 26
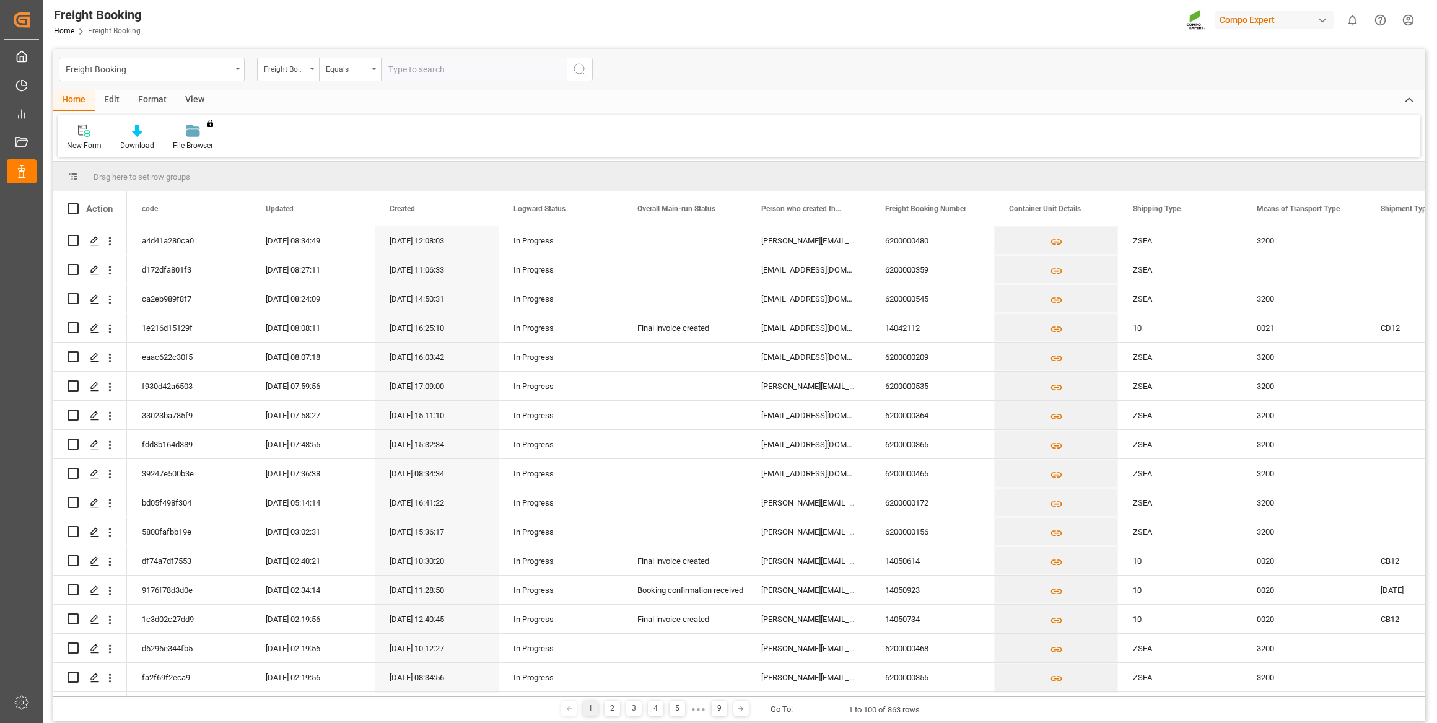
click at [403, 63] on input "text" at bounding box center [474, 70] width 186 height 24
paste input "6200000533"
type input "6200000533"
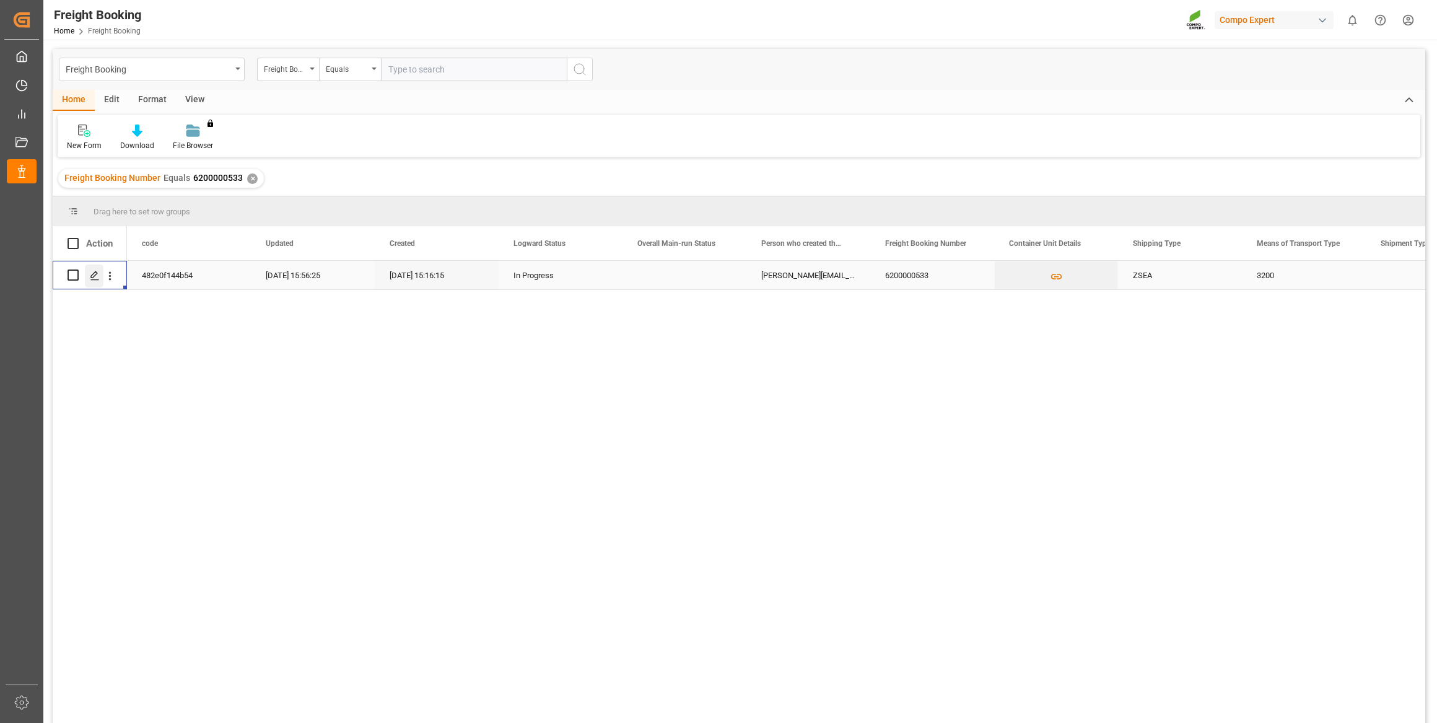
click at [94, 280] on icon "Press SPACE to select this row." at bounding box center [95, 276] width 10 height 10
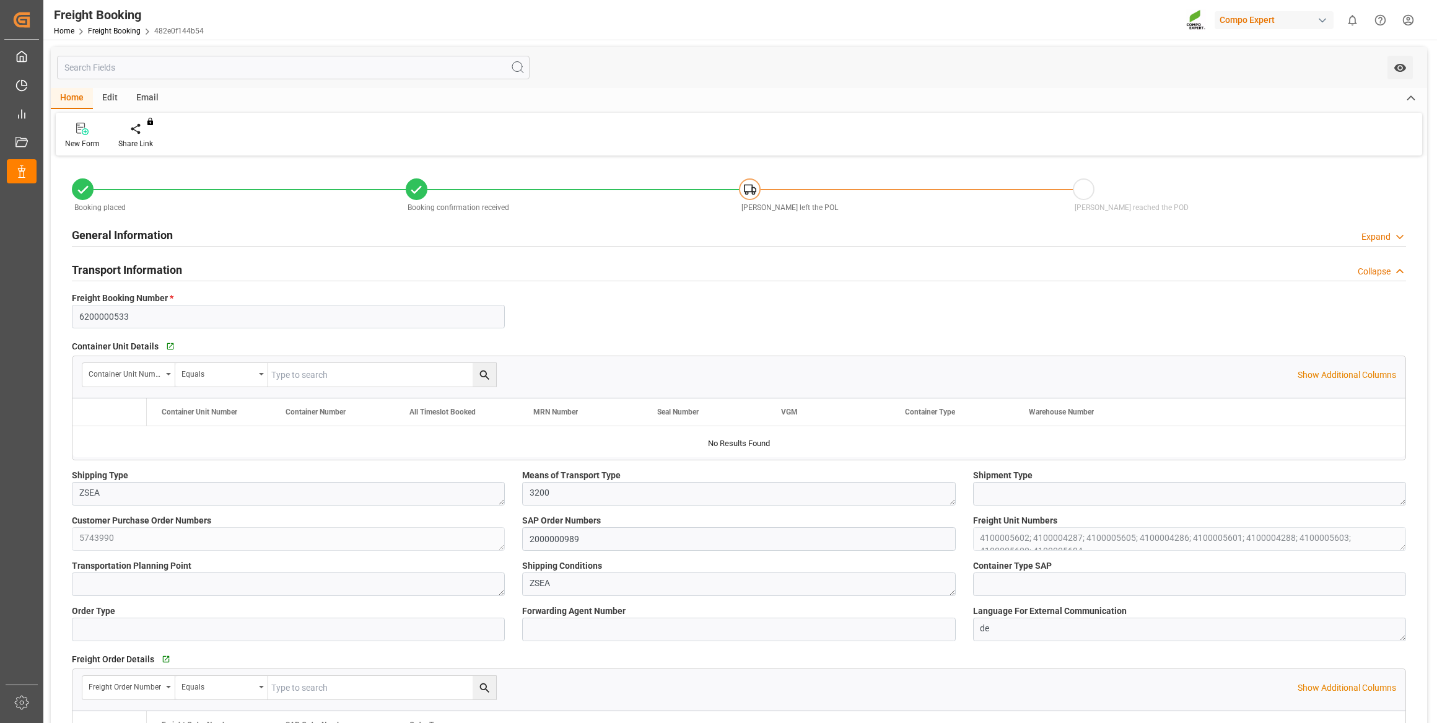
type input "Hapag Lloyd"
type input "Hapag Lloyd Aktiengesellschaft"
type input "9723277"
type input "BEANR"
type input "CLSAI"
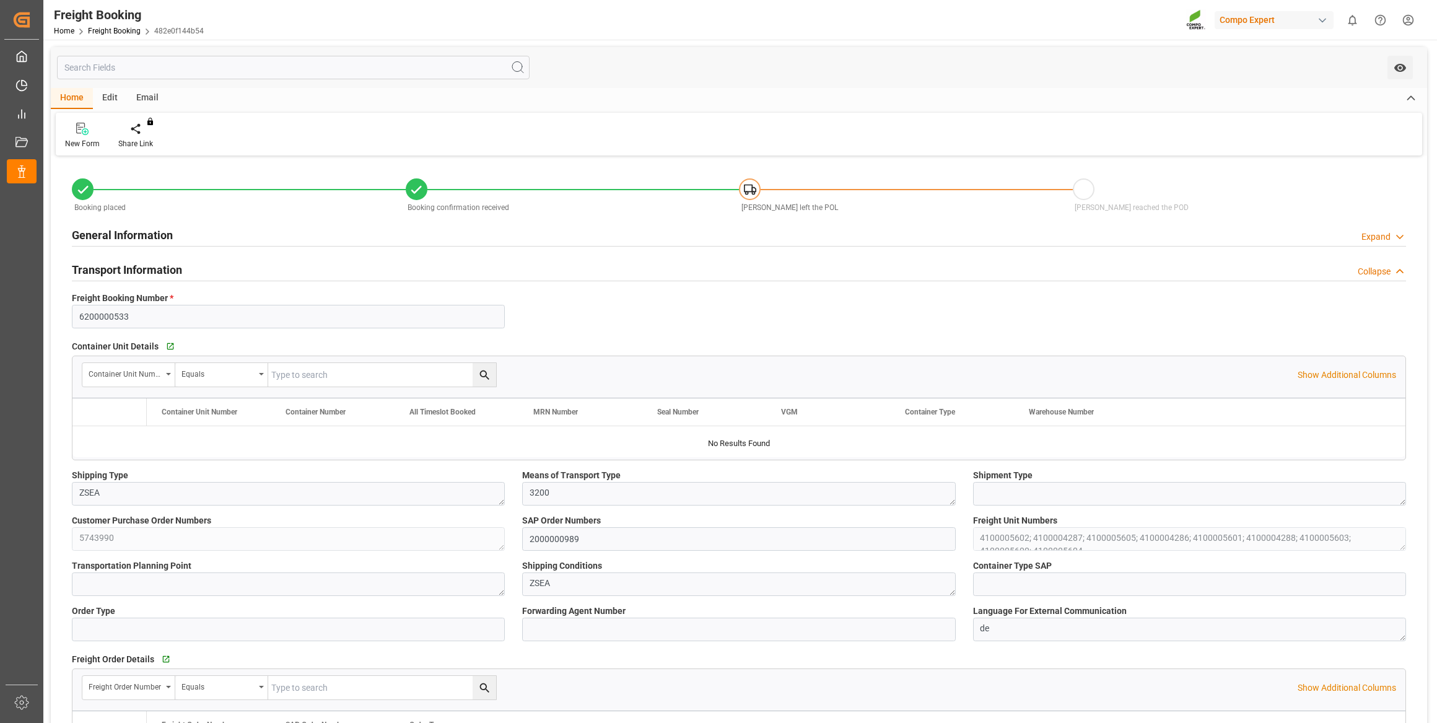
type input "0"
type input "172116"
type input "18.09.2025 01:00"
type input "25.09.2025 01:00"
type input "29.10.2025 00:00"
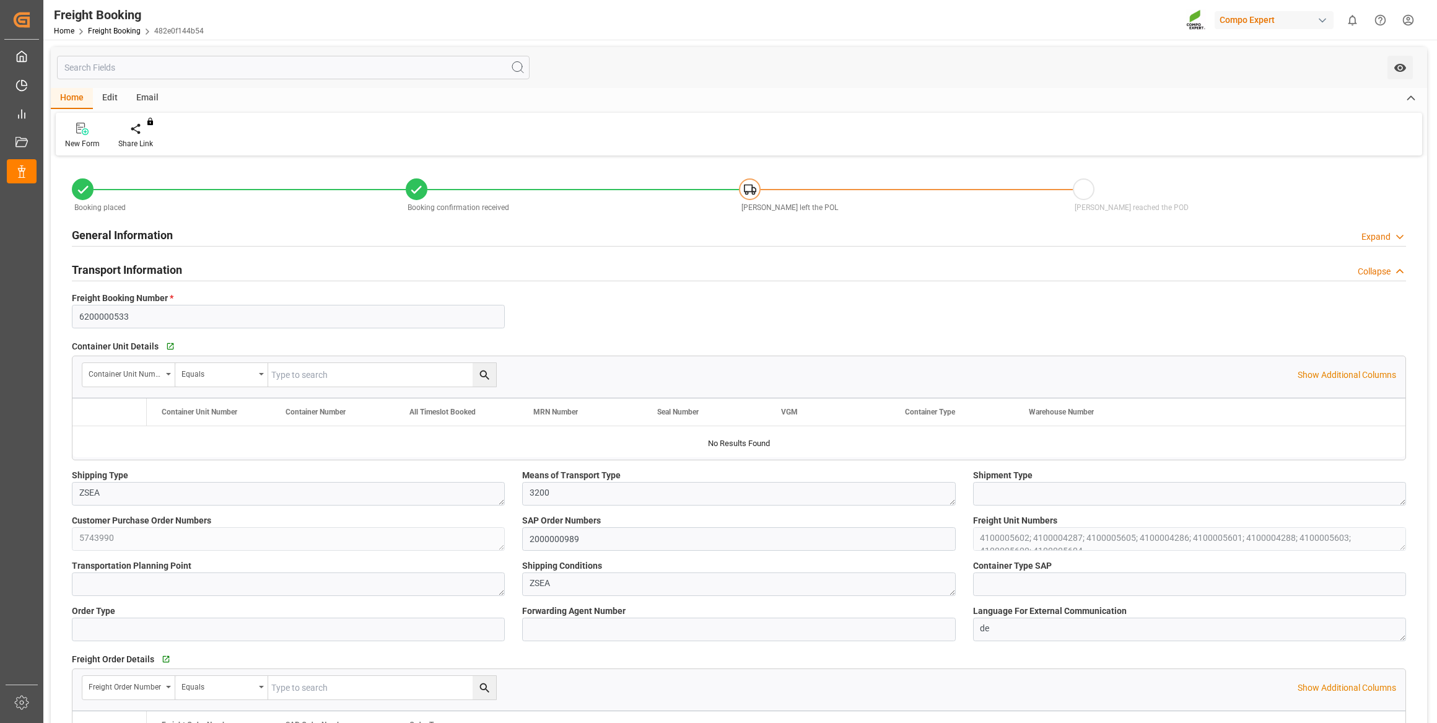
type input "25.08.2025 15:16"
type input "03.09.2025 11:37"
type input "03.09.2025 11:41"
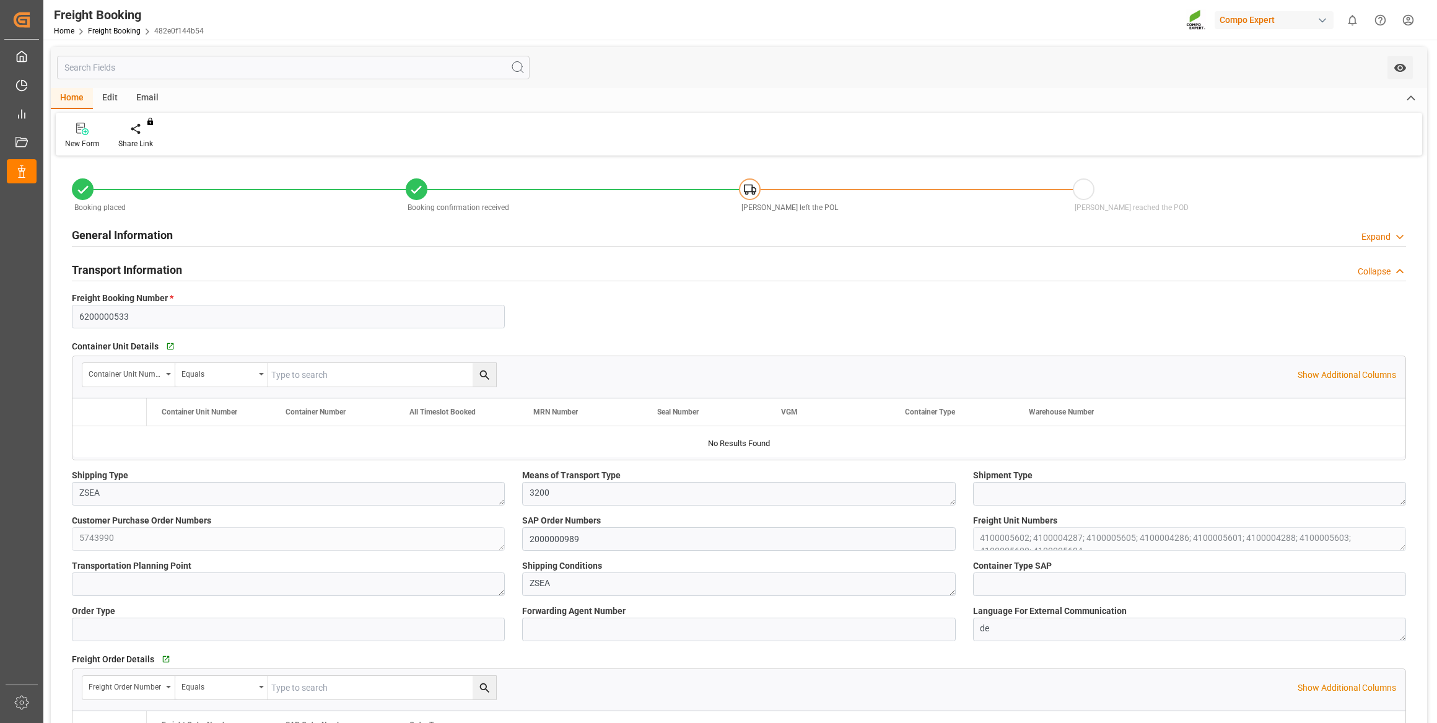
type input "03.09.2025 11:41"
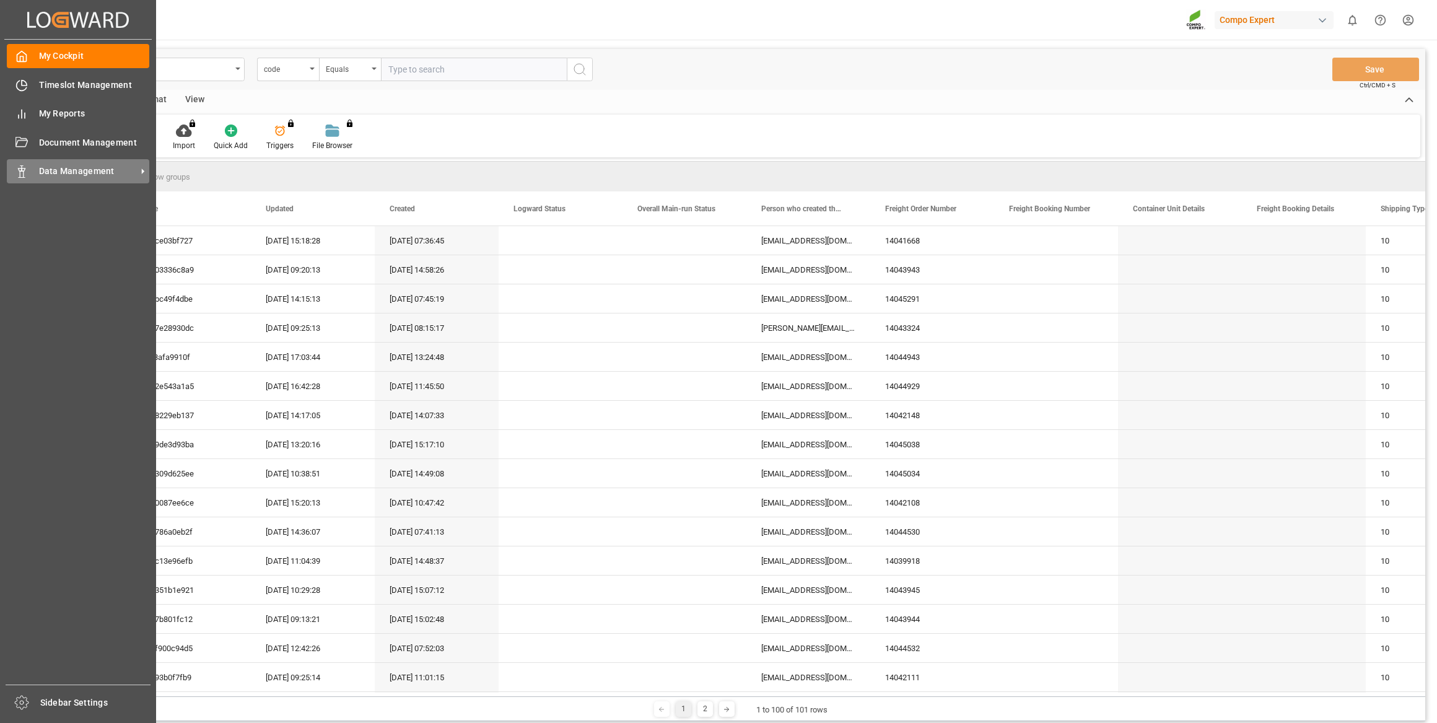
click at [31, 173] on div "Data Management Data Management" at bounding box center [78, 171] width 143 height 24
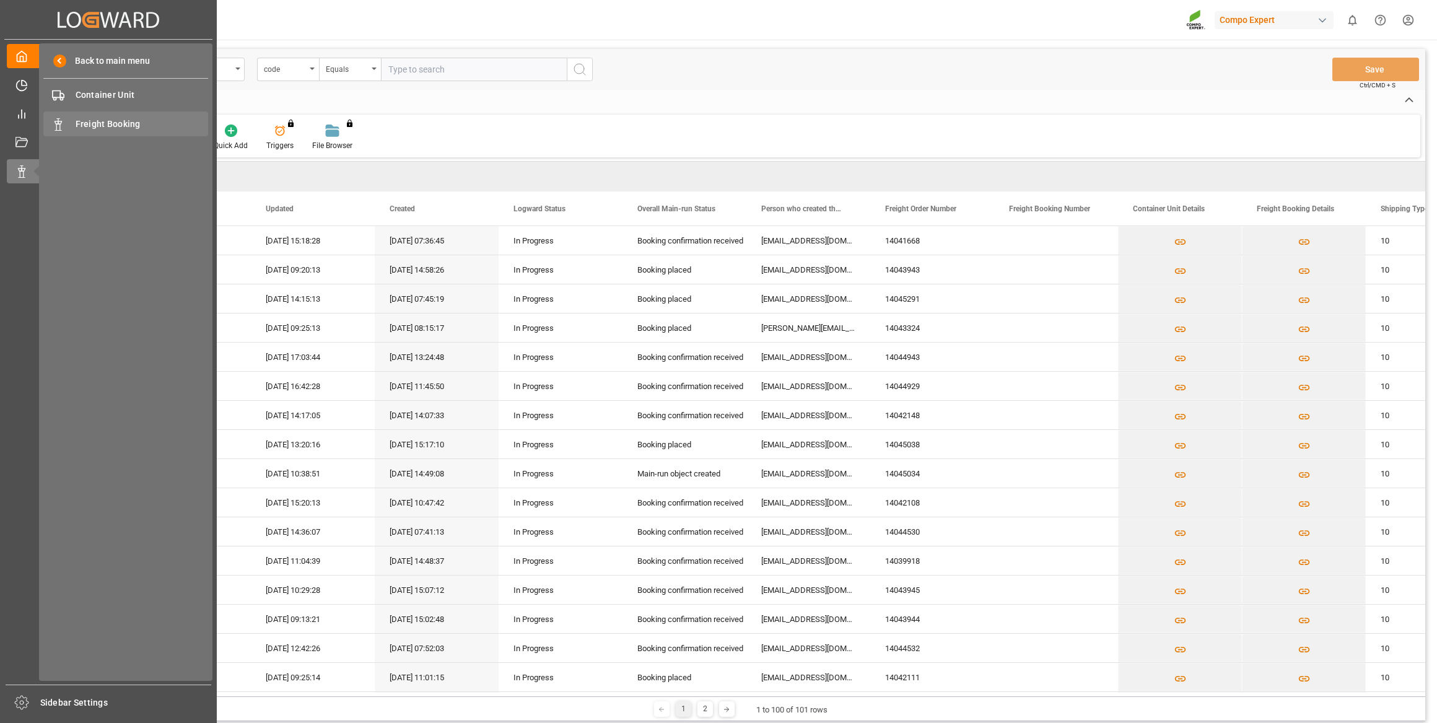
click at [112, 126] on span "Freight Booking" at bounding box center [142, 124] width 133 height 13
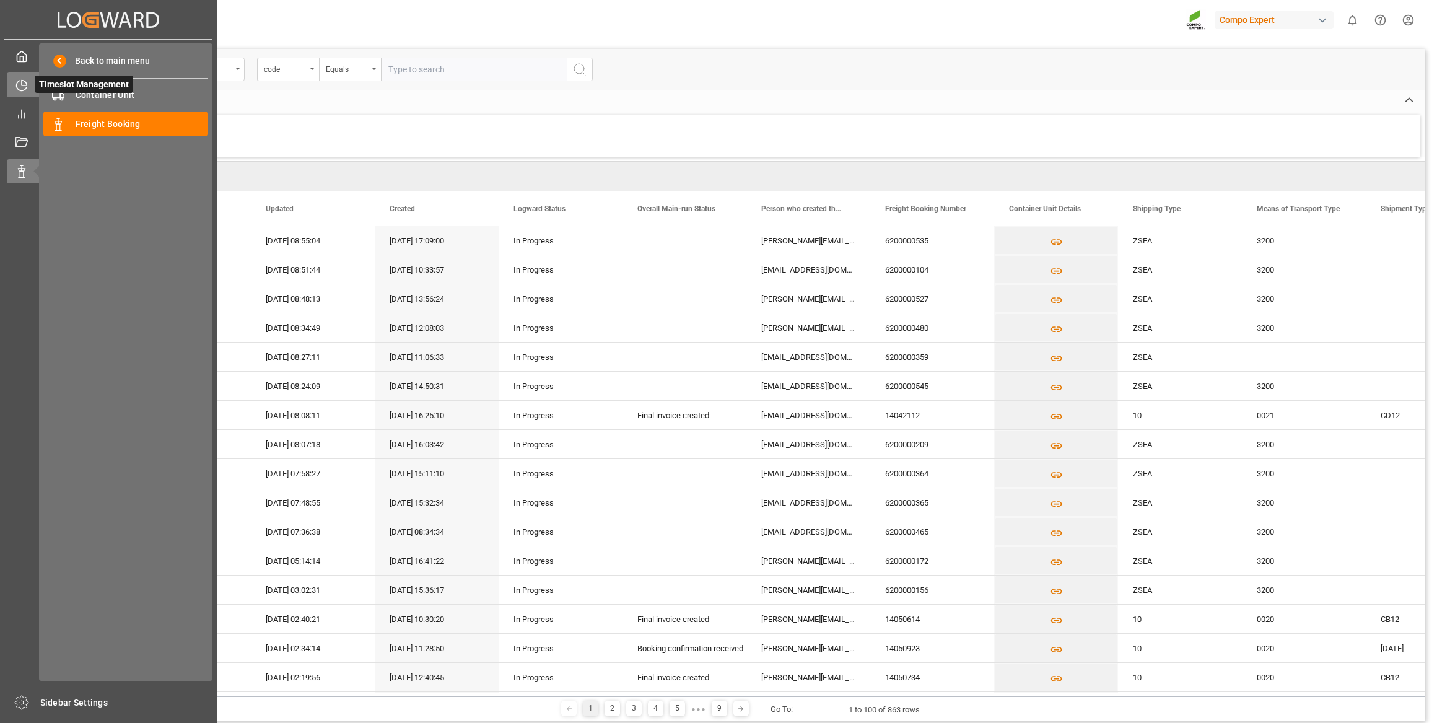
click at [11, 93] on div "Timeslot Management Timeslot Management" at bounding box center [108, 84] width 203 height 24
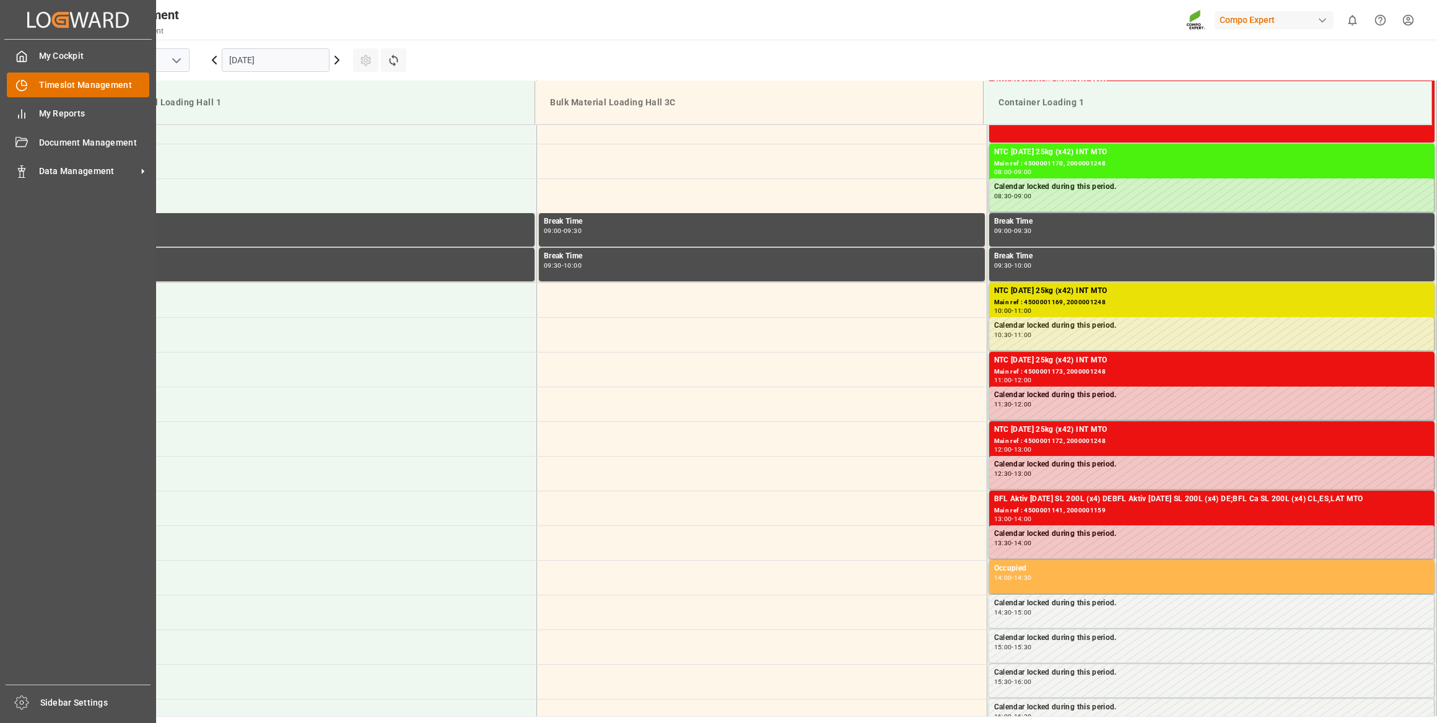
scroll to position [546, 0]
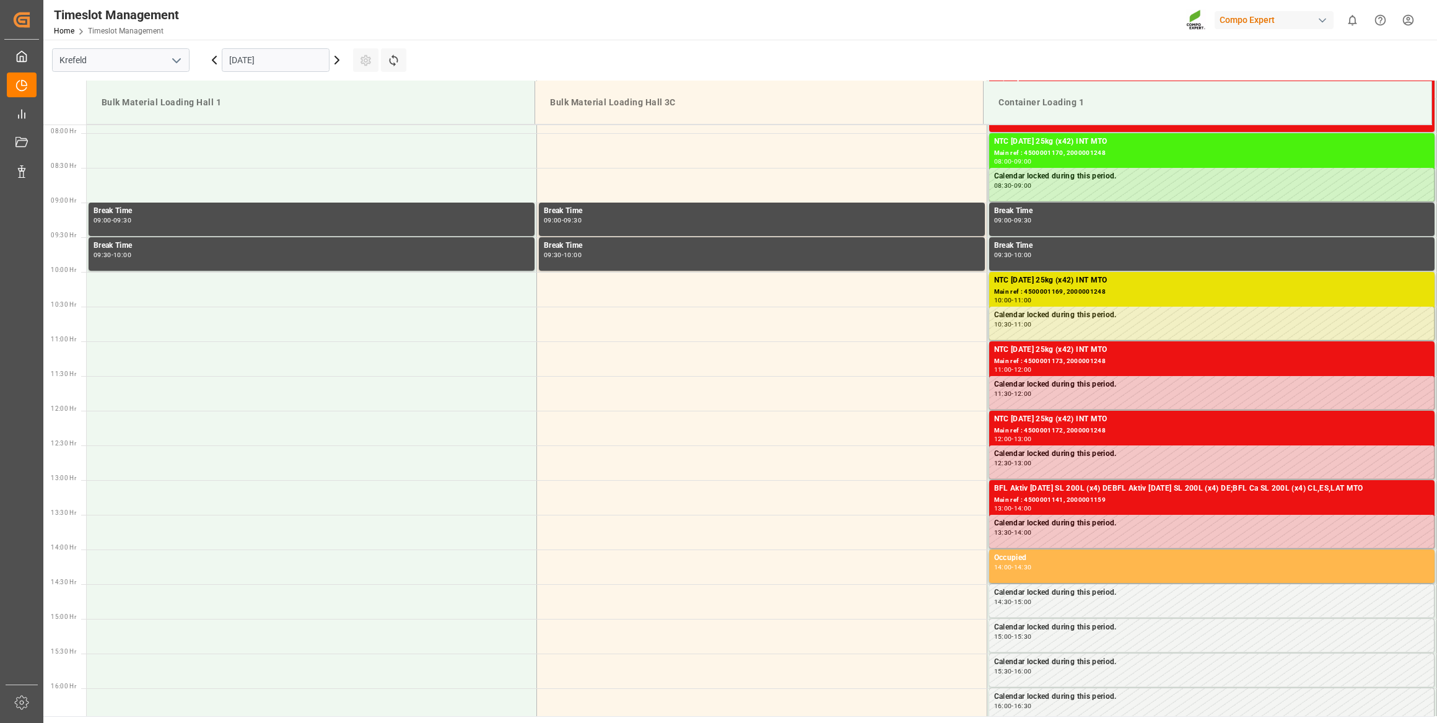
click at [294, 46] on div "[DATE]" at bounding box center [275, 60] width 155 height 41
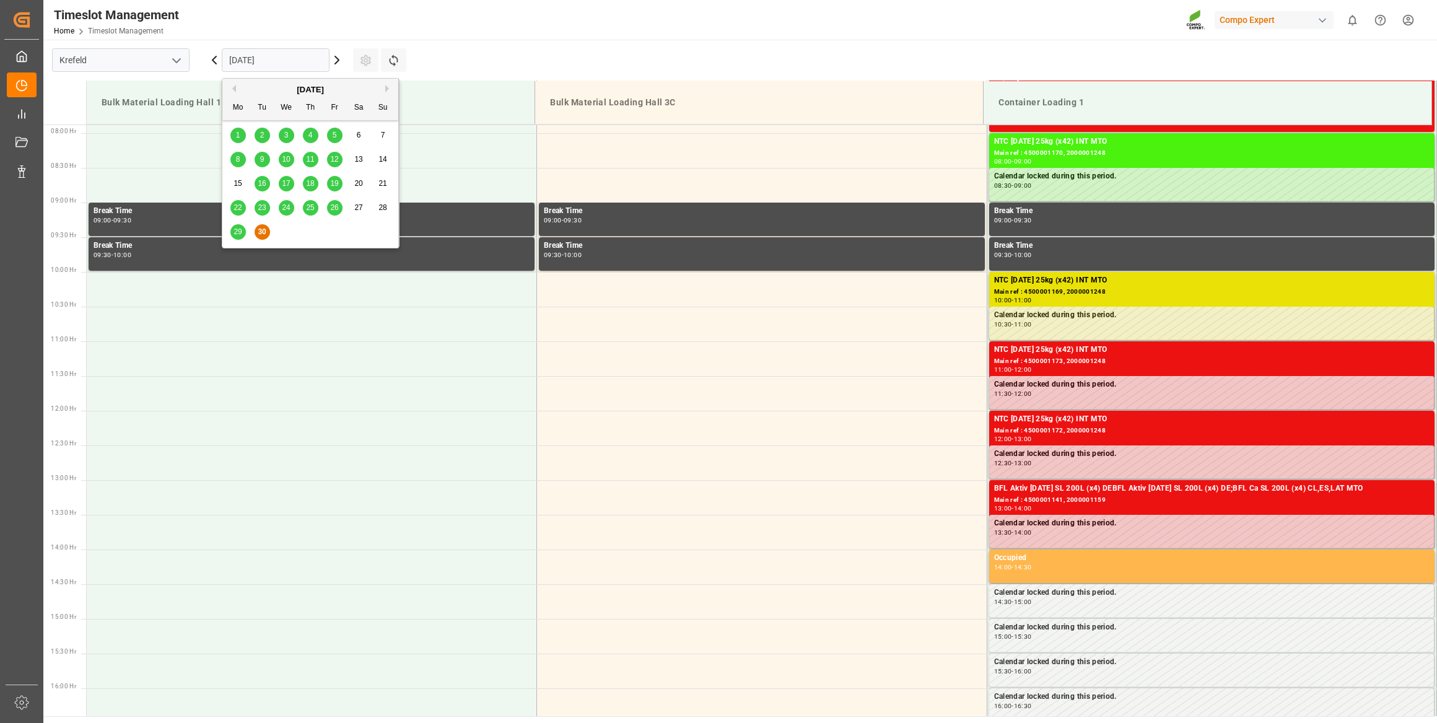
click at [292, 58] on input "[DATE]" at bounding box center [276, 60] width 108 height 24
click at [382, 86] on div "[DATE]" at bounding box center [310, 90] width 176 height 12
click at [385, 86] on div "Previous Month Next Month [DATE] Mo Tu We Th Fr Sa Su 1 2 3 4 5 6 7 8 9 10 11 1…" at bounding box center [311, 163] width 178 height 170
click at [383, 91] on div "[DATE]" at bounding box center [310, 90] width 176 height 12
click at [388, 89] on button "Next Month" at bounding box center [388, 88] width 7 height 7
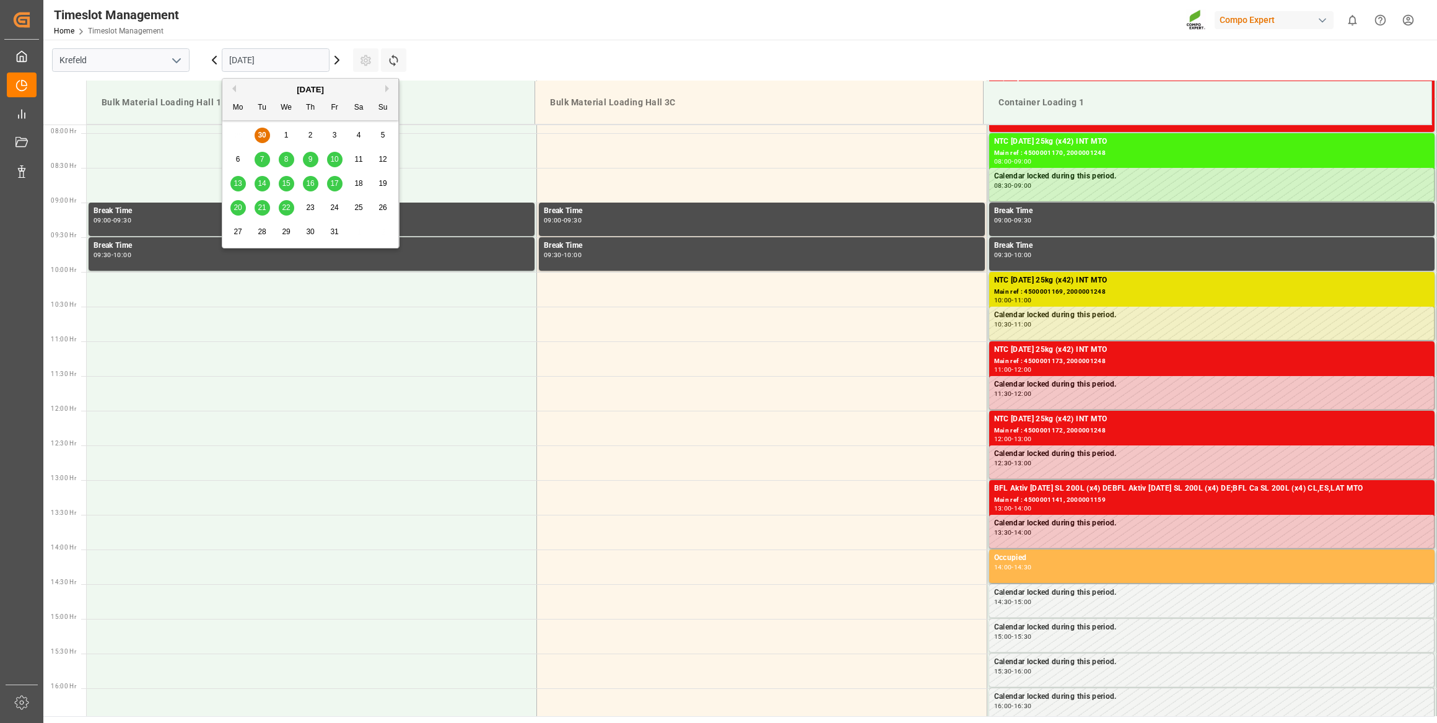
click at [289, 156] on div "8" at bounding box center [286, 159] width 15 height 15
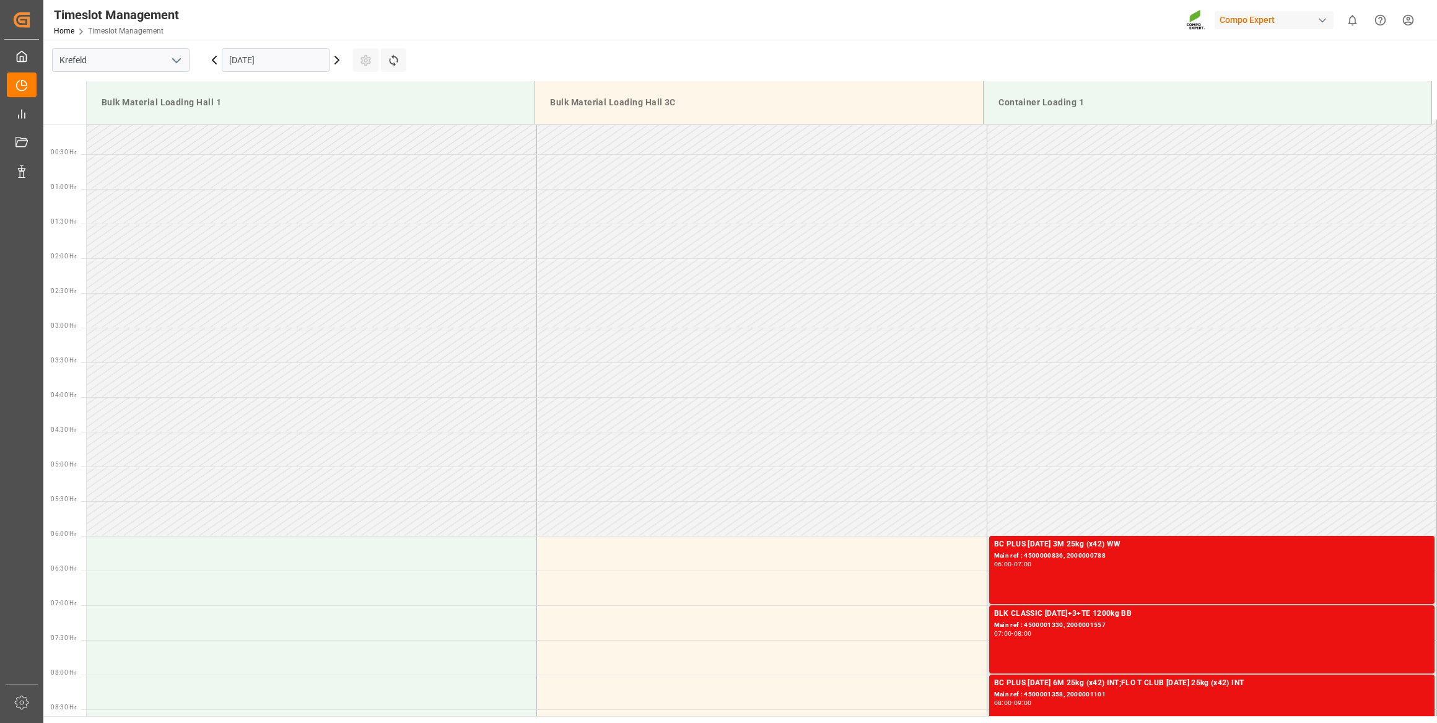
scroll to position [0, 0]
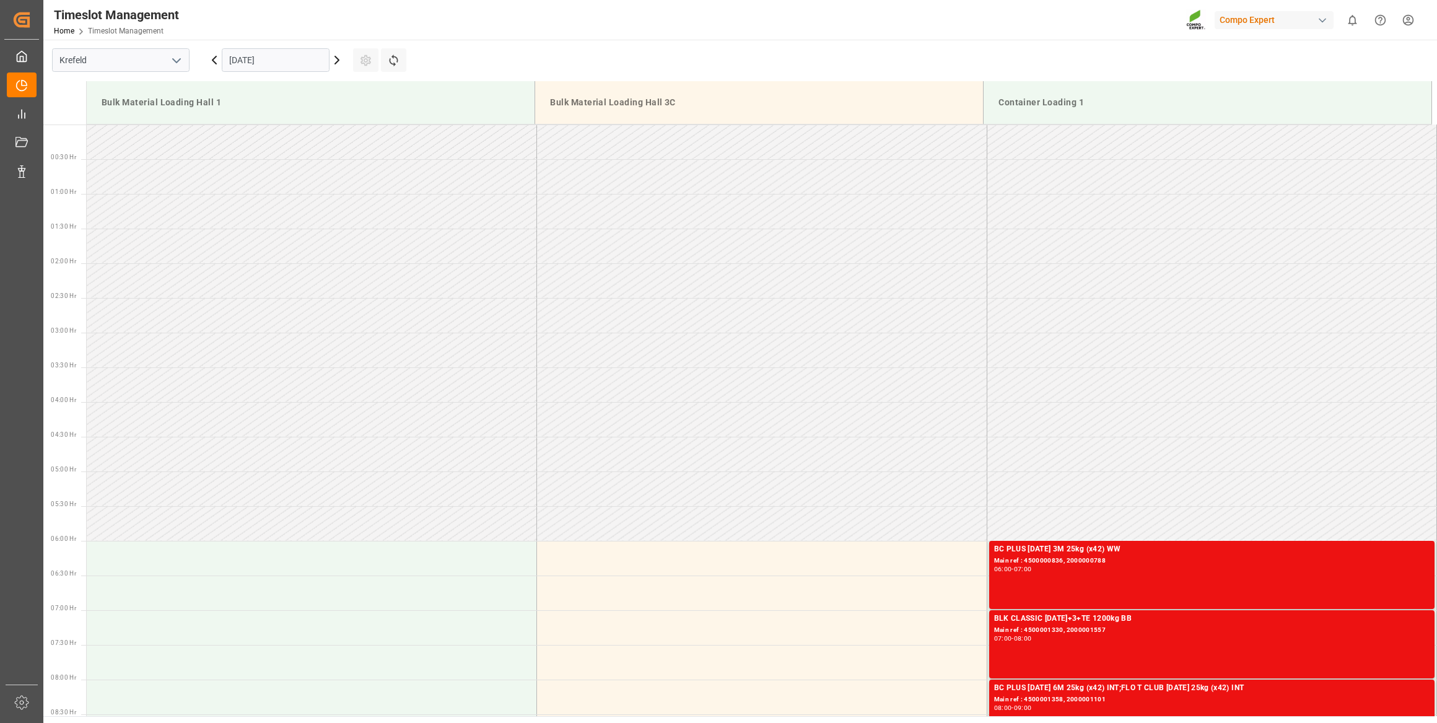
click at [337, 57] on icon at bounding box center [337, 60] width 15 height 15
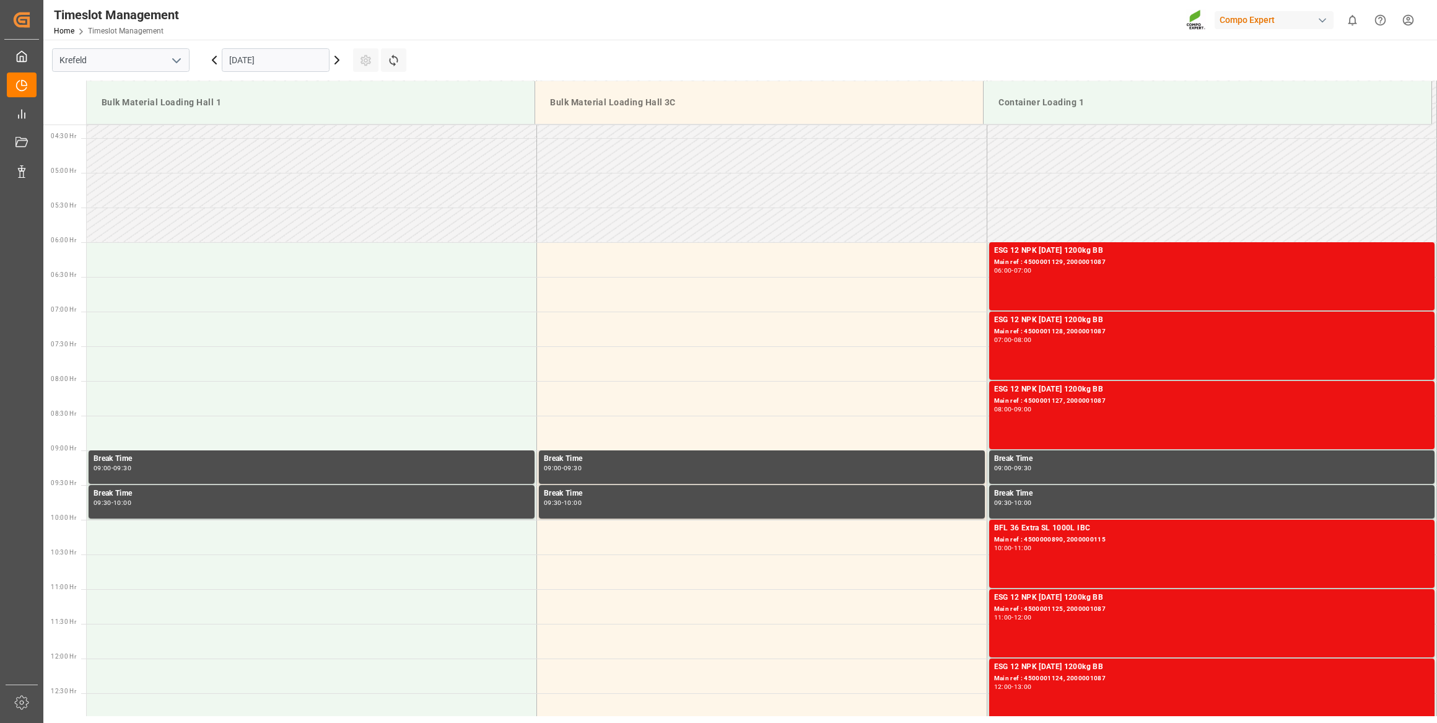
scroll to position [152, 0]
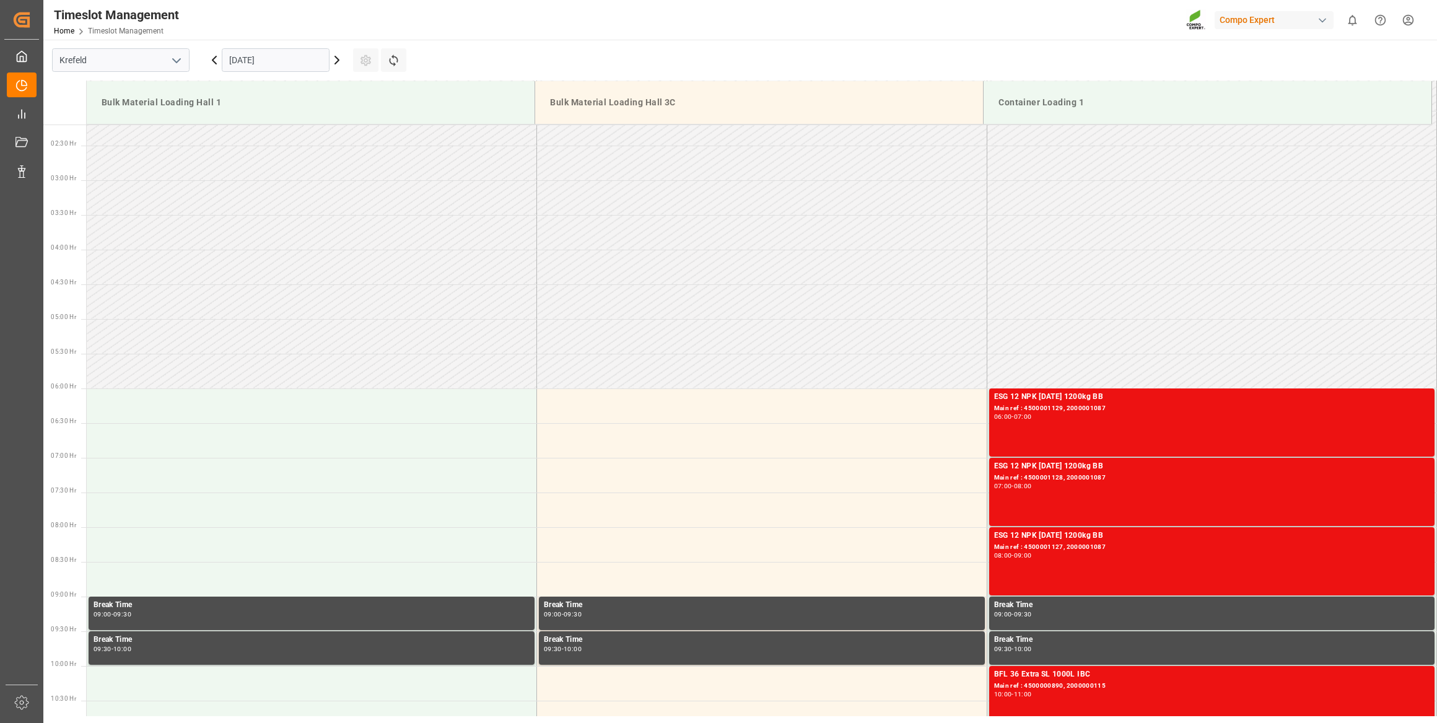
click at [335, 63] on icon at bounding box center [337, 59] width 4 height 7
click at [238, 55] on input "[DATE]" at bounding box center [276, 60] width 108 height 24
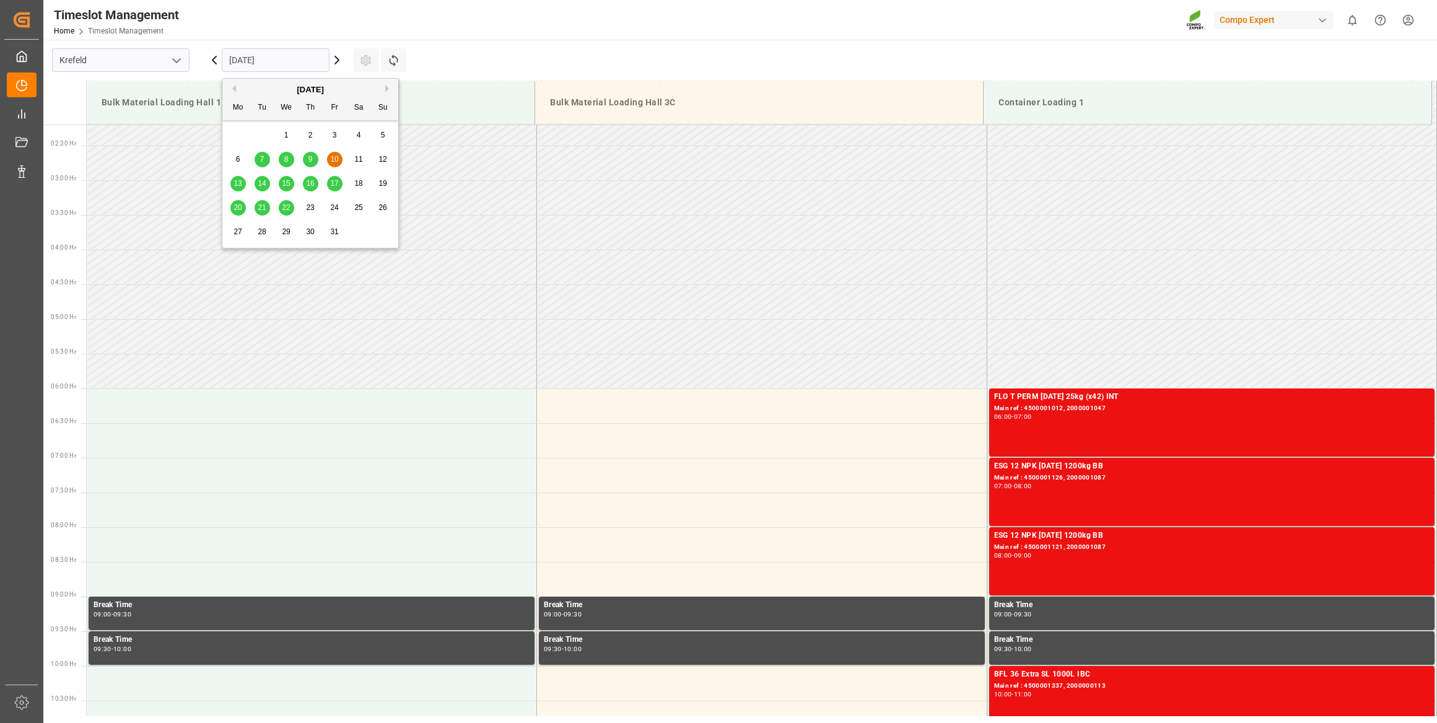
click at [265, 159] on div "7" at bounding box center [262, 159] width 15 height 15
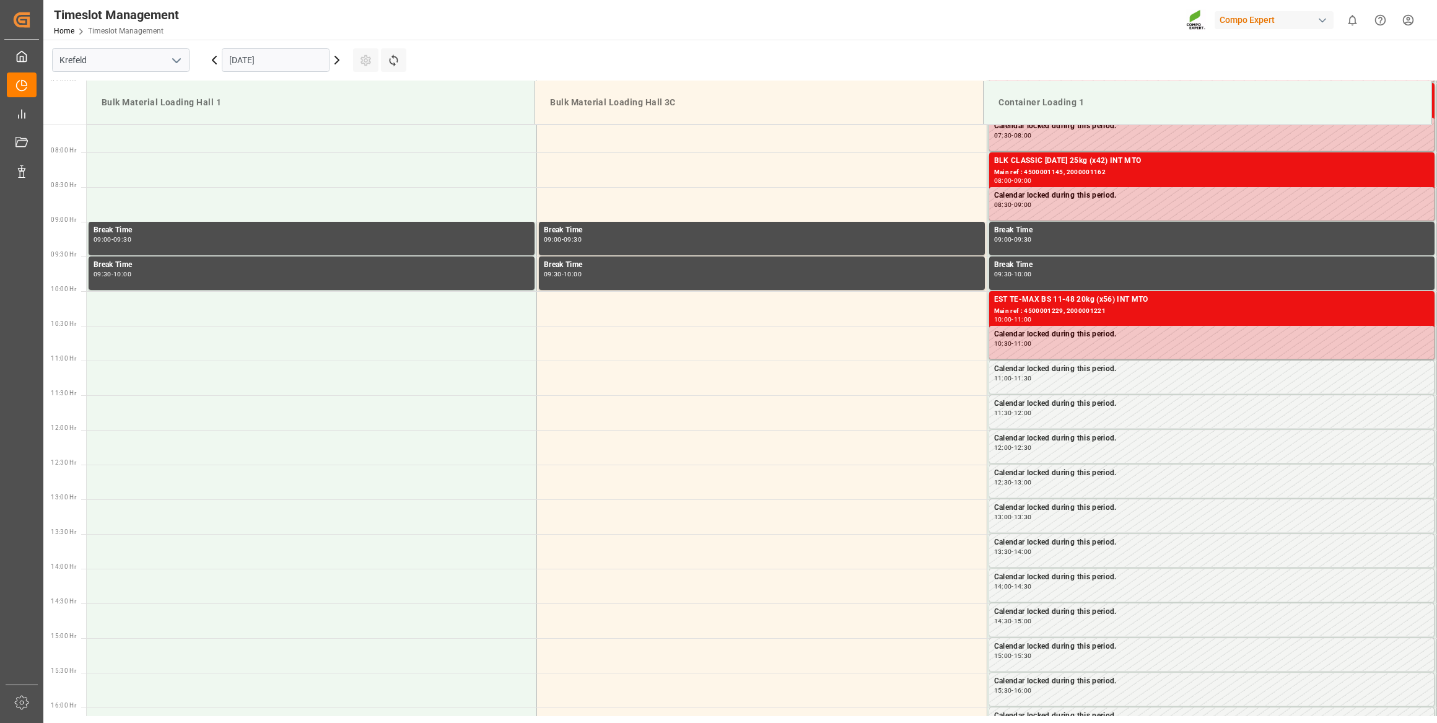
scroll to position [546, 0]
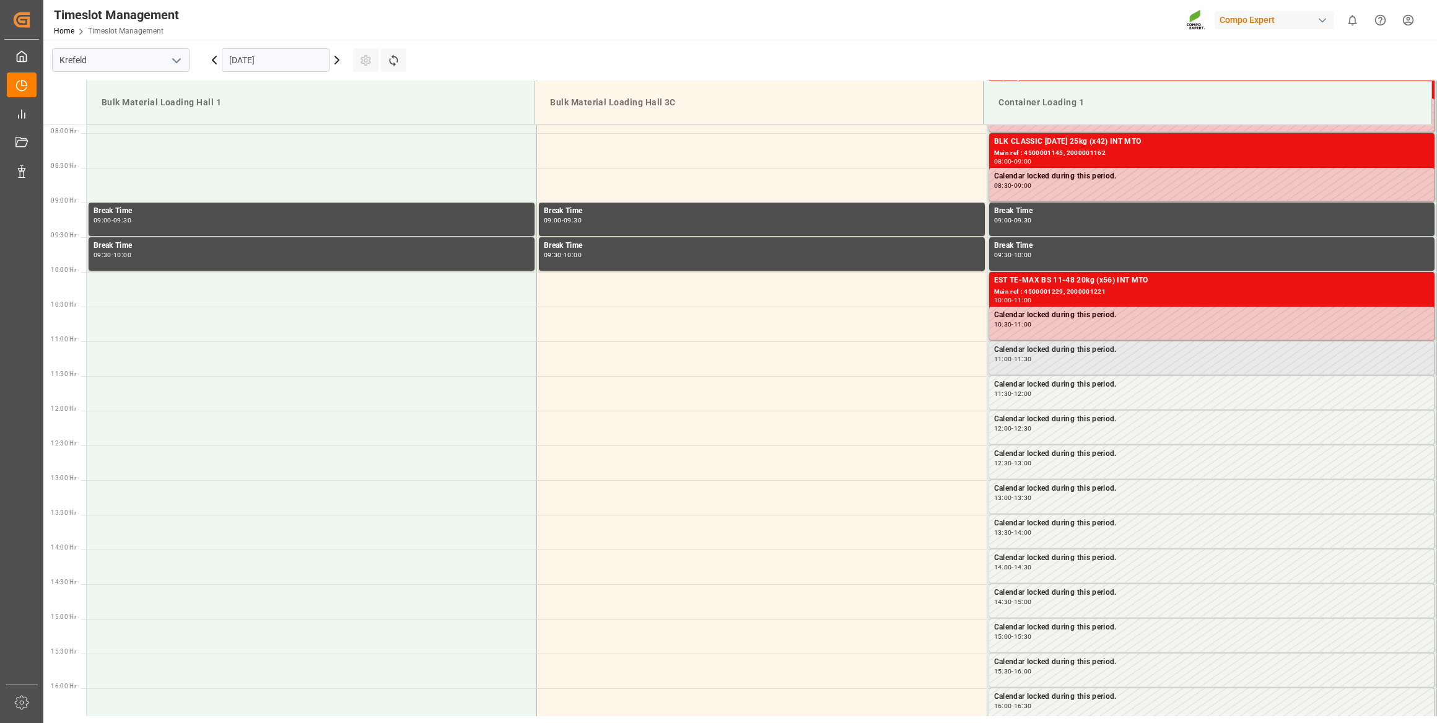
click at [1078, 374] on div "Calendar locked during this period. 11:00 - 11:30" at bounding box center [1213, 358] width 450 height 35
click at [341, 57] on icon at bounding box center [337, 60] width 15 height 15
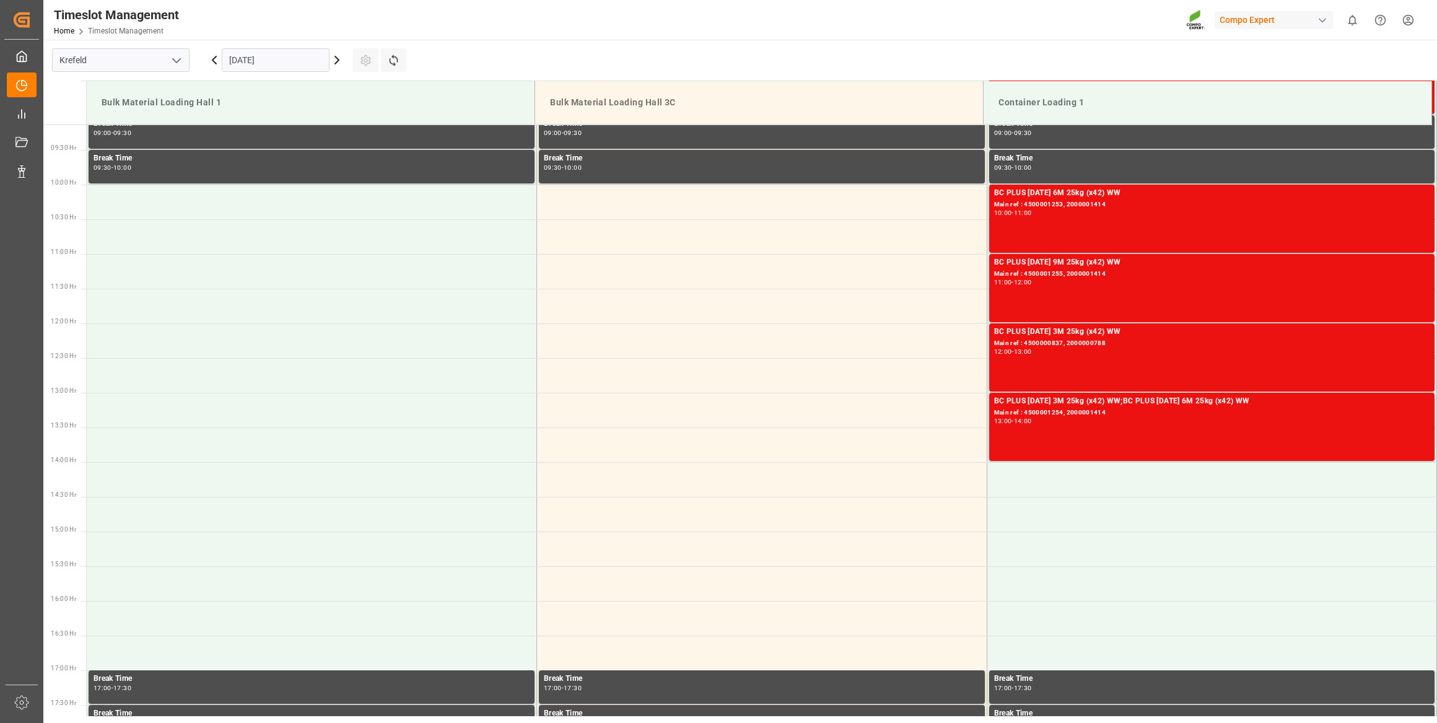
scroll to position [490, 0]
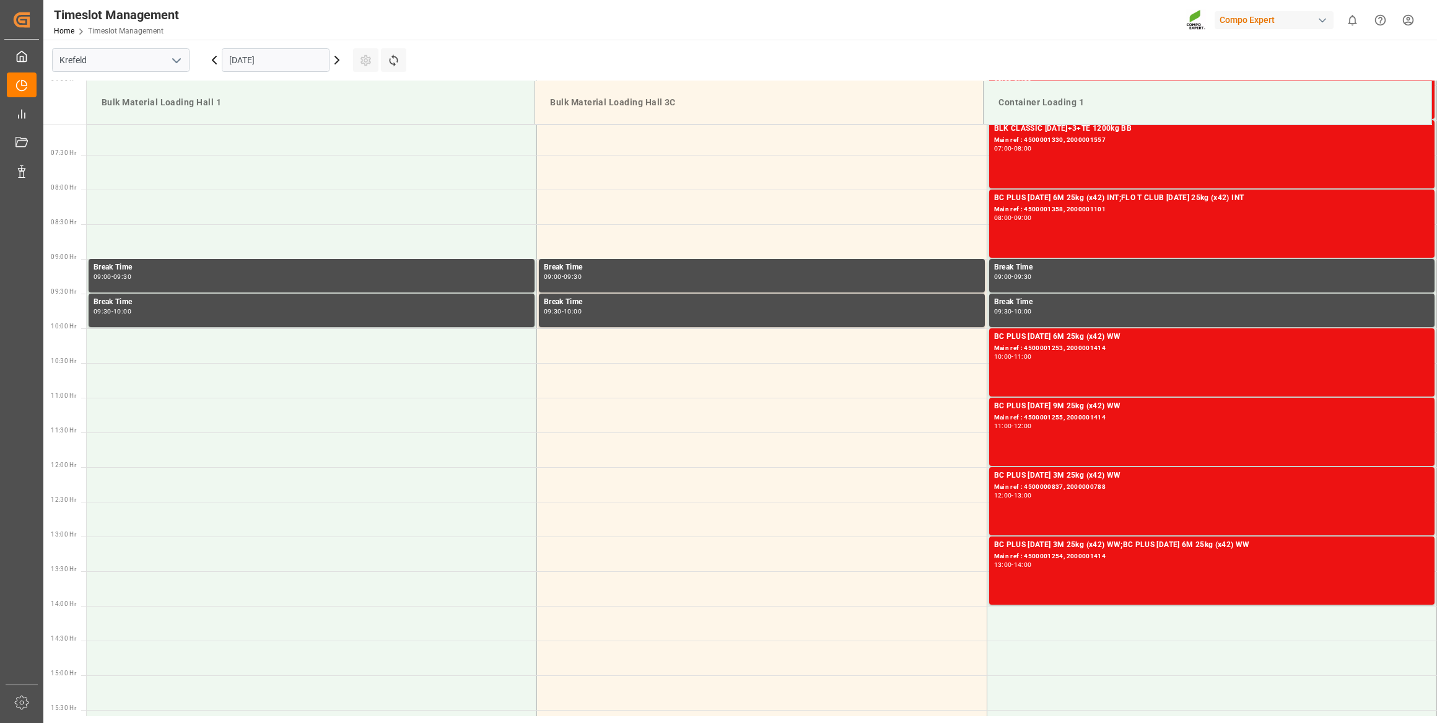
click at [335, 59] on icon at bounding box center [337, 60] width 15 height 15
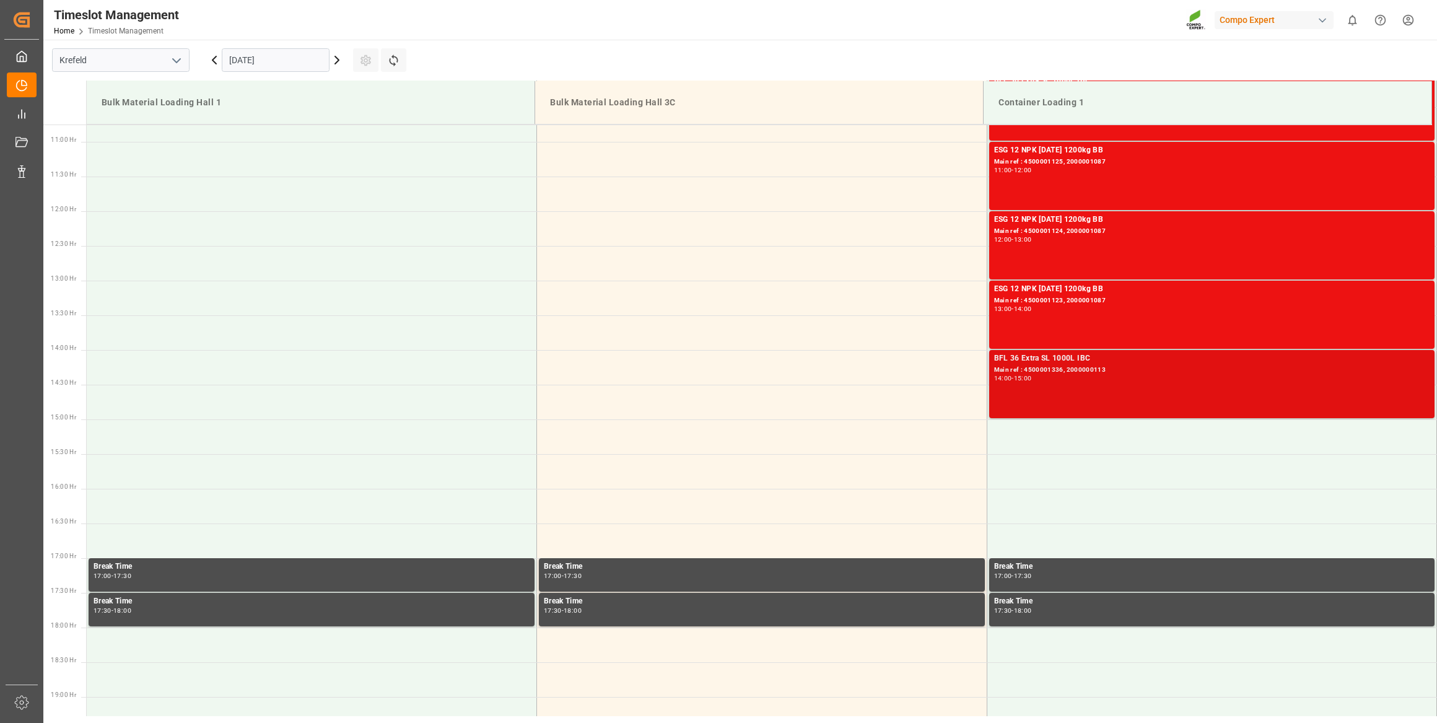
scroll to position [772, 0]
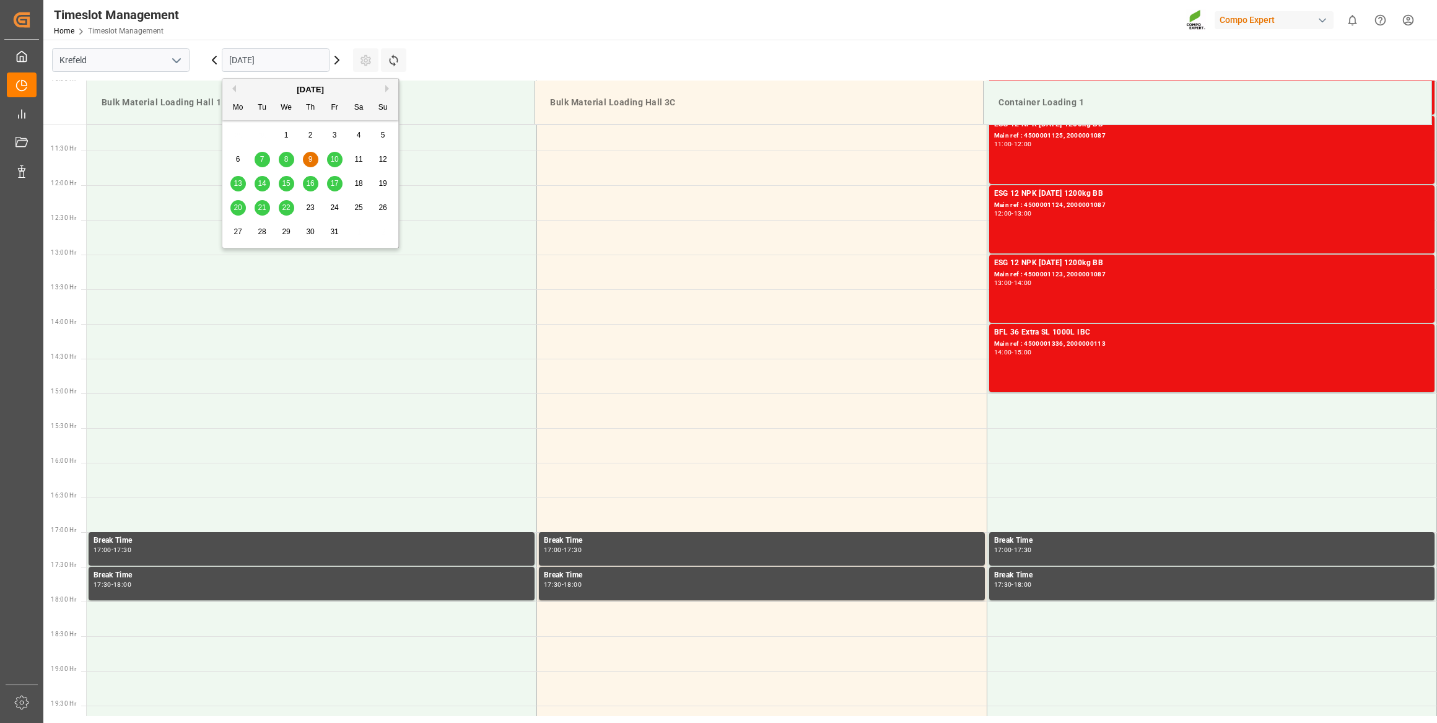
click at [272, 65] on input "[DATE]" at bounding box center [276, 60] width 108 height 24
click at [283, 160] on div "8" at bounding box center [286, 159] width 15 height 15
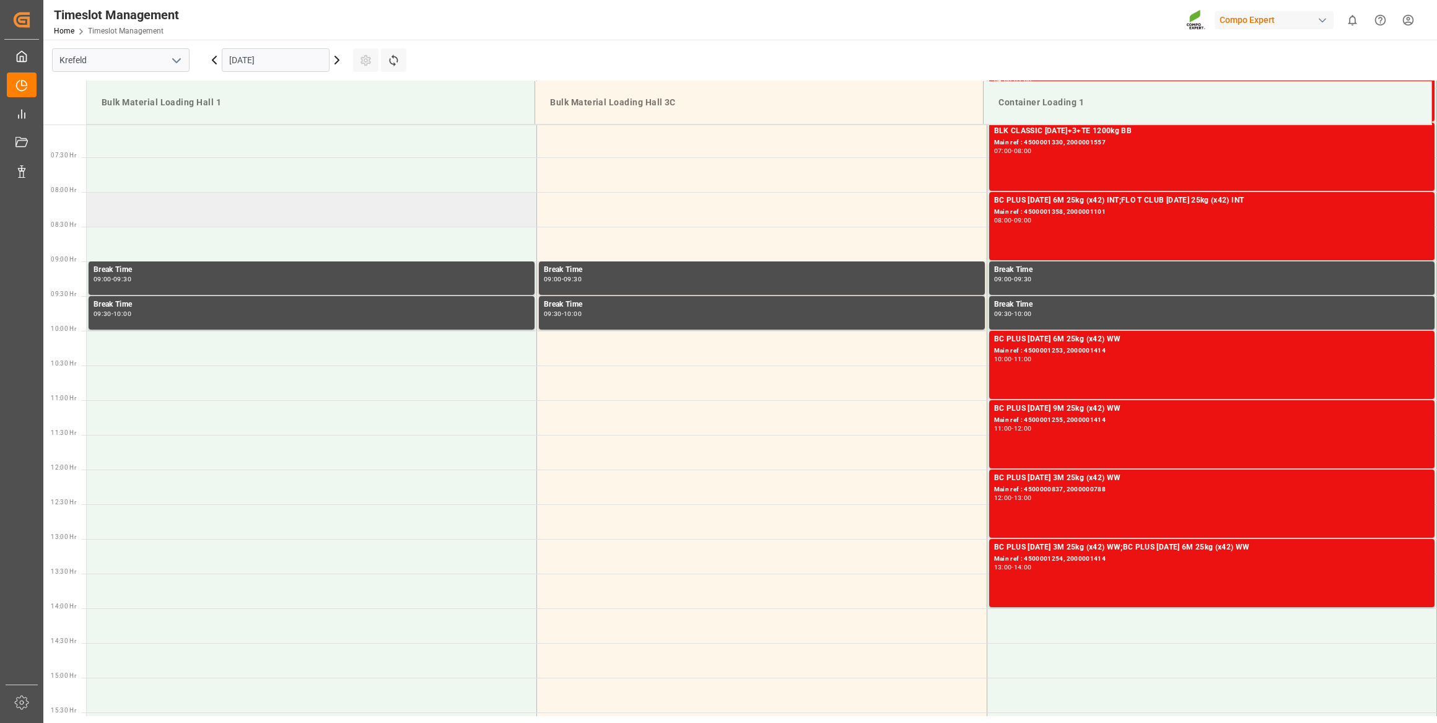
scroll to position [546, 0]
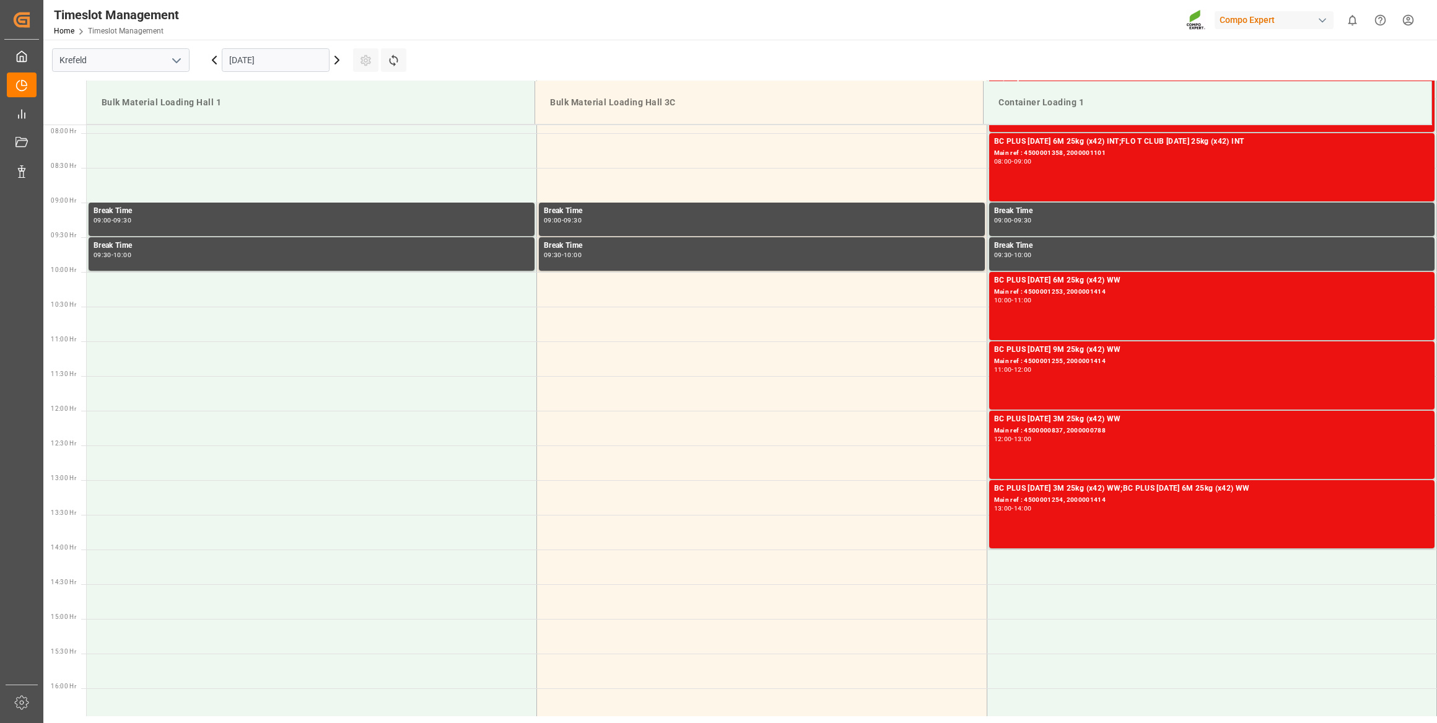
click at [340, 62] on icon at bounding box center [337, 60] width 15 height 15
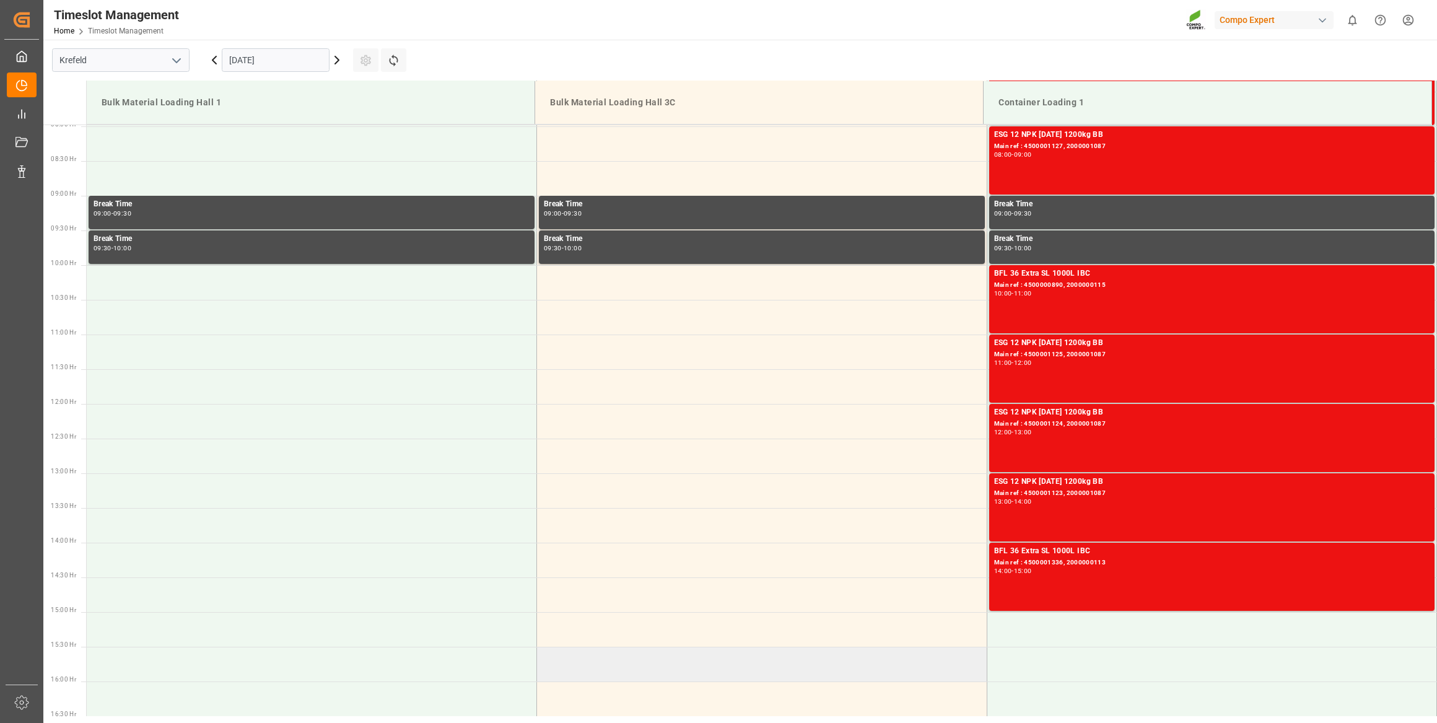
scroll to position [716, 0]
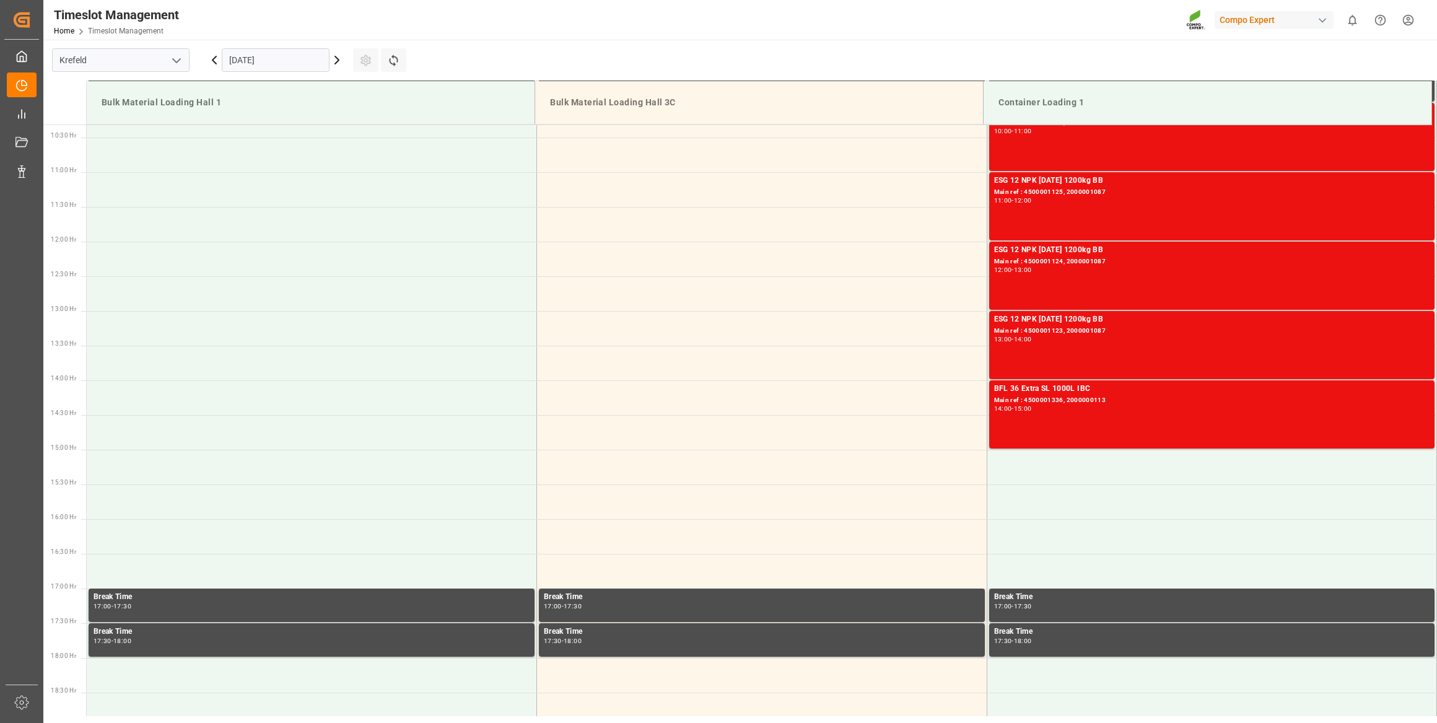
click at [338, 63] on icon at bounding box center [337, 60] width 15 height 15
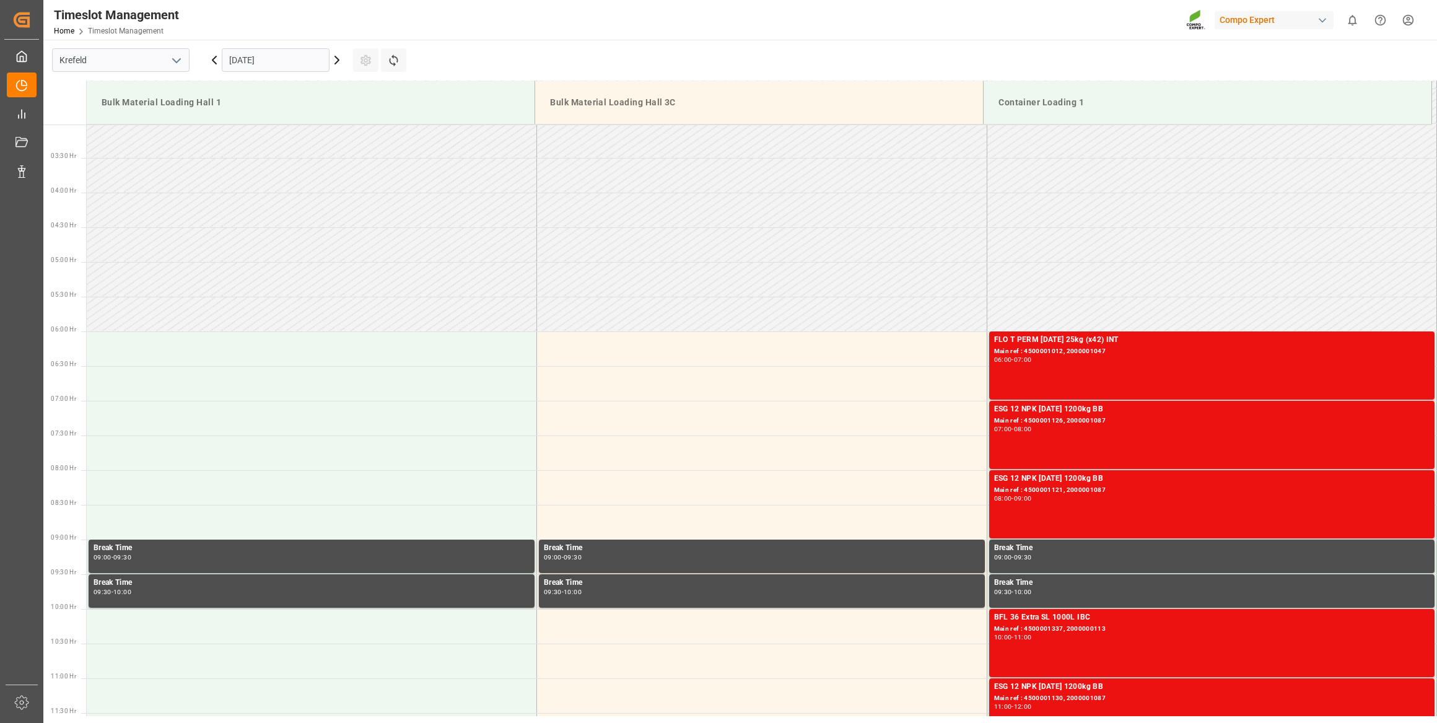
scroll to position [209, 0]
click at [213, 60] on icon at bounding box center [215, 59] width 4 height 7
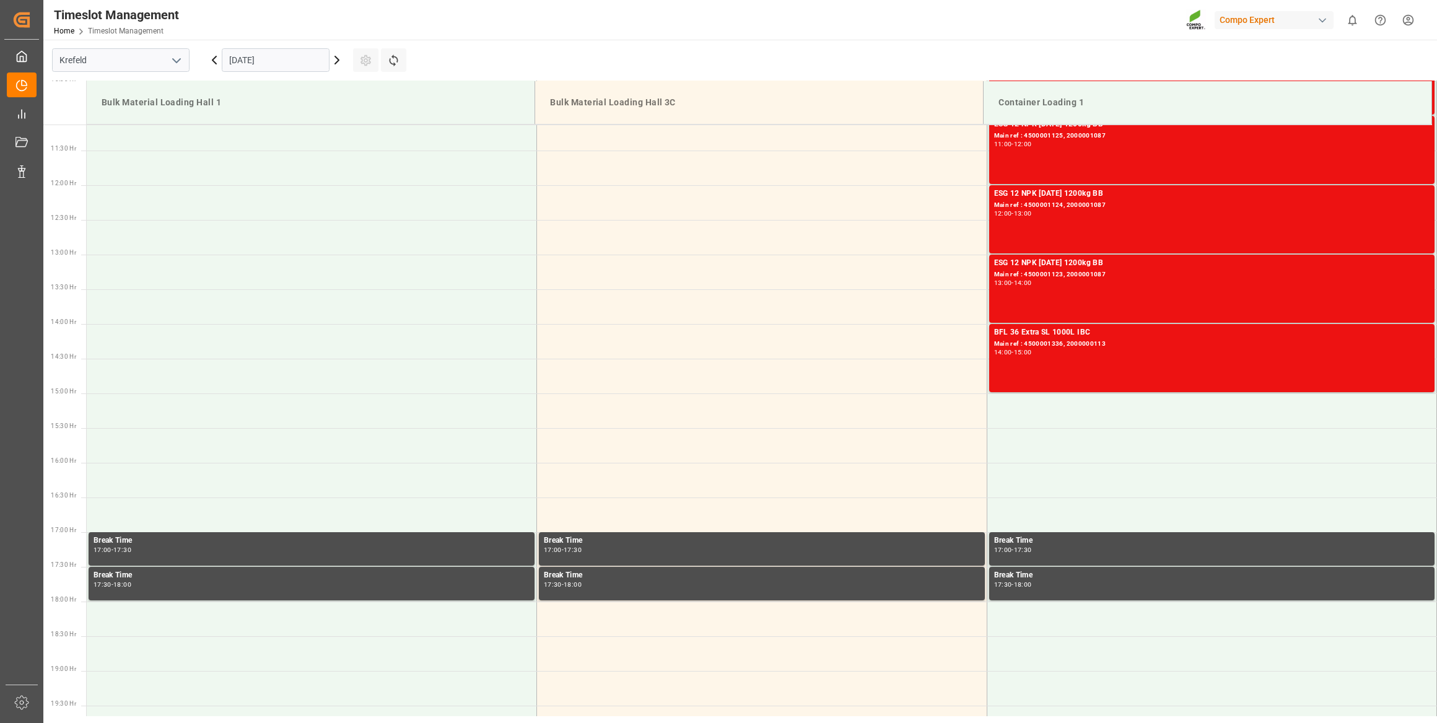
scroll to position [603, 0]
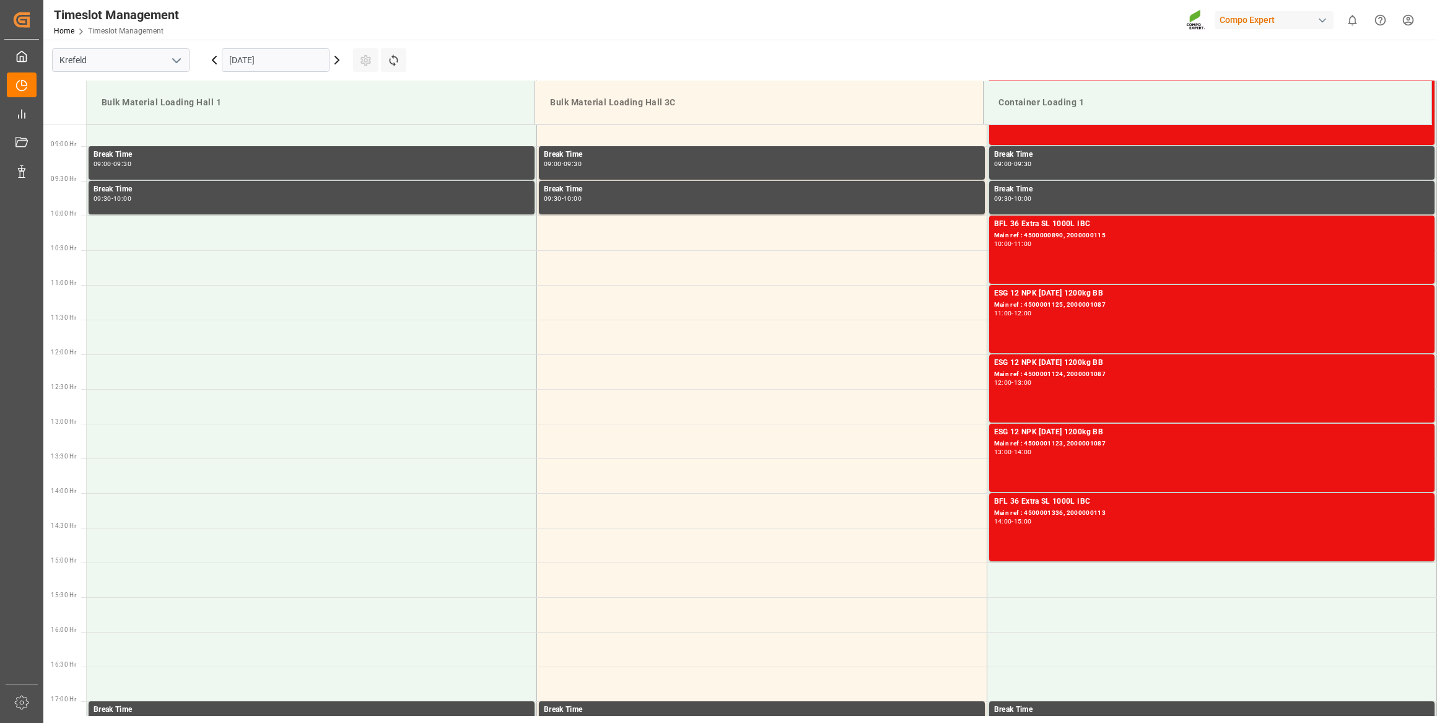
click at [216, 62] on icon at bounding box center [214, 60] width 15 height 15
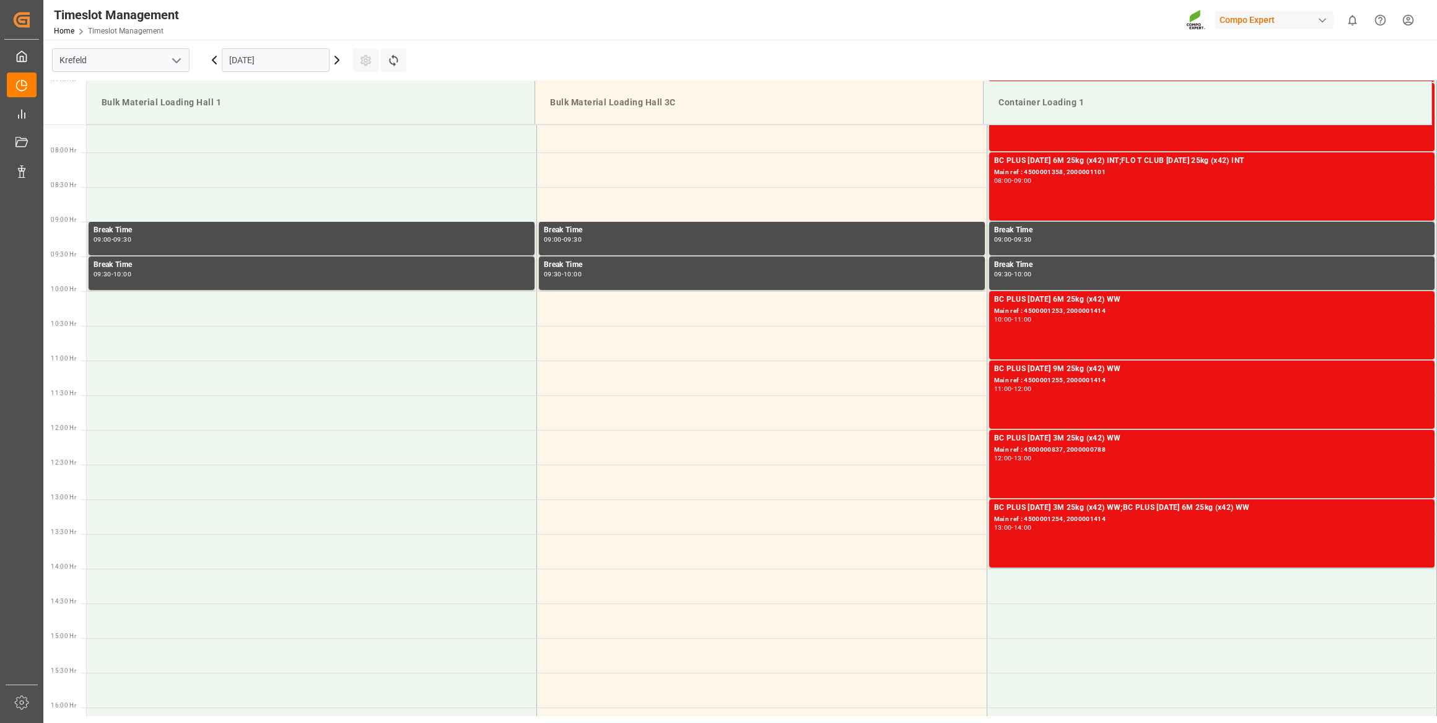
scroll to position [546, 0]
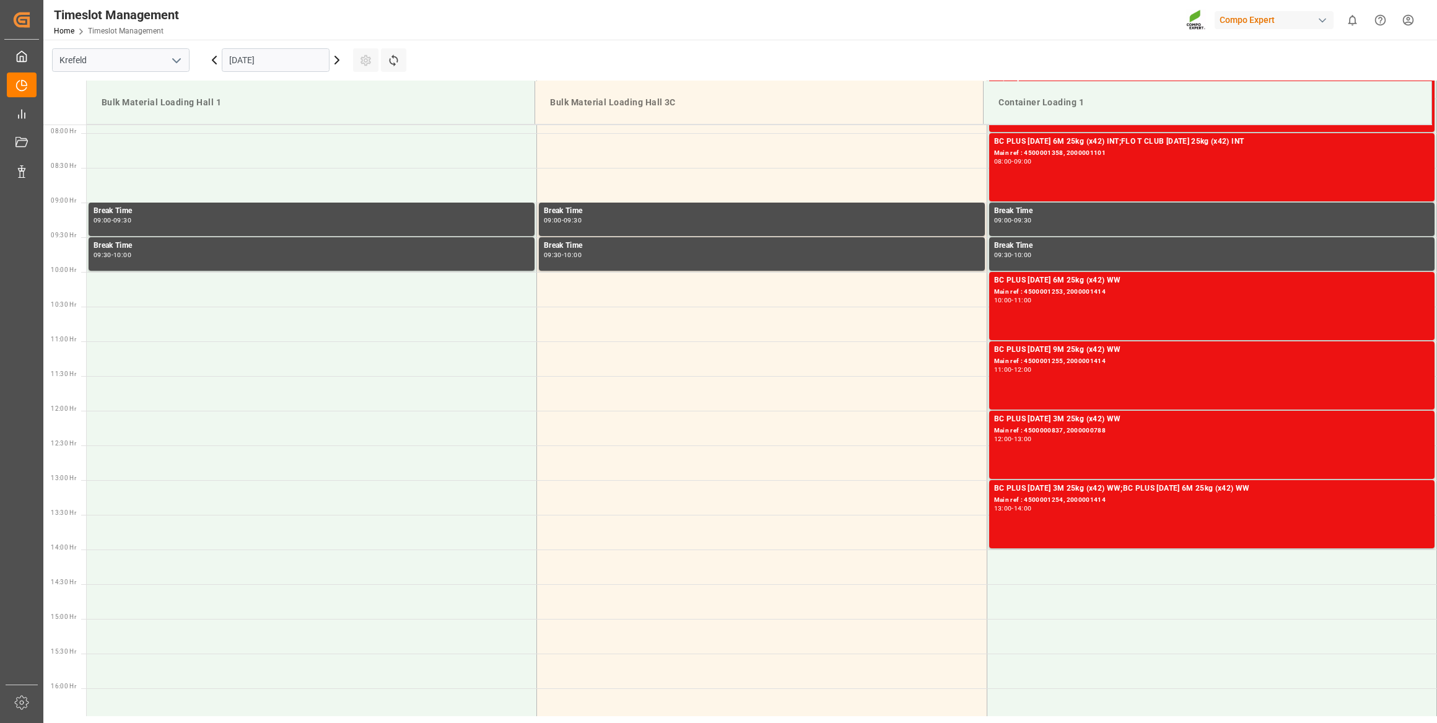
click at [218, 59] on icon at bounding box center [214, 60] width 15 height 15
